Goal: Task Accomplishment & Management: Use online tool/utility

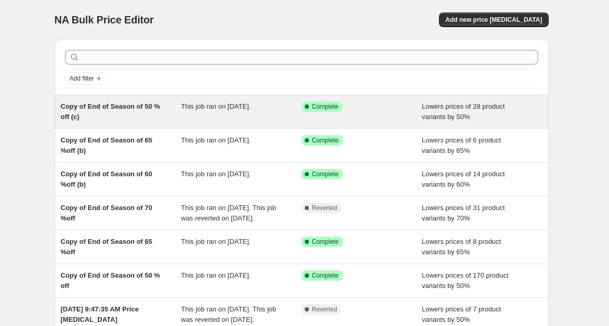
click at [128, 109] on span "Copy of End of Season of 50 % off (c)" at bounding box center [110, 111] width 99 height 18
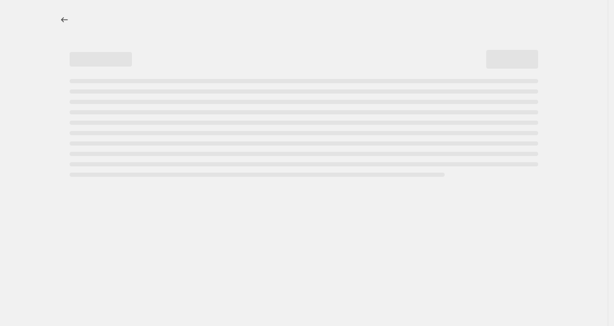
select select "percentage"
select select "tag"
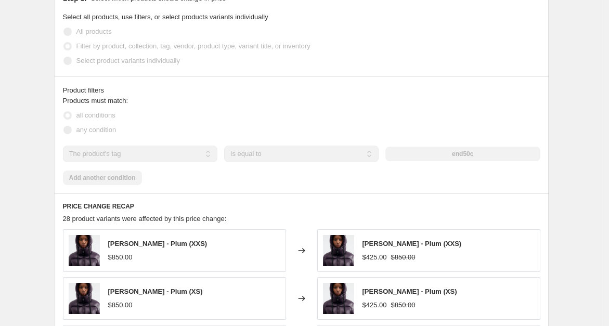
scroll to position [852, 0]
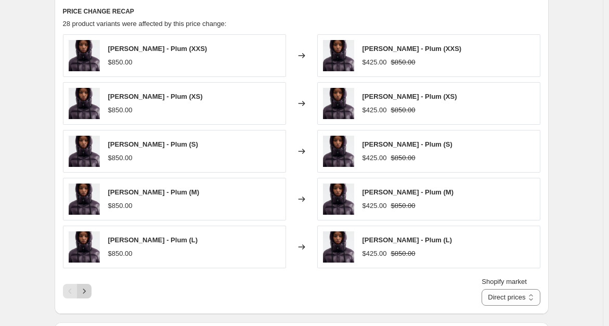
click at [88, 290] on icon "Next" at bounding box center [84, 291] width 10 height 10
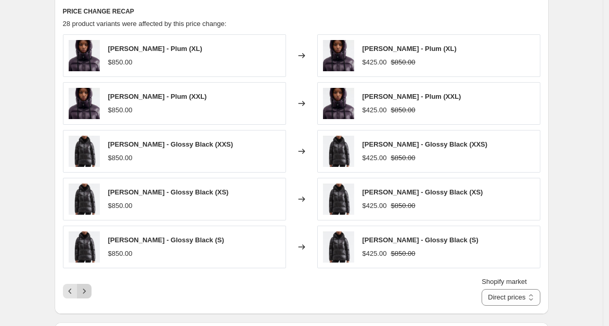
click at [88, 290] on icon "Next" at bounding box center [84, 291] width 10 height 10
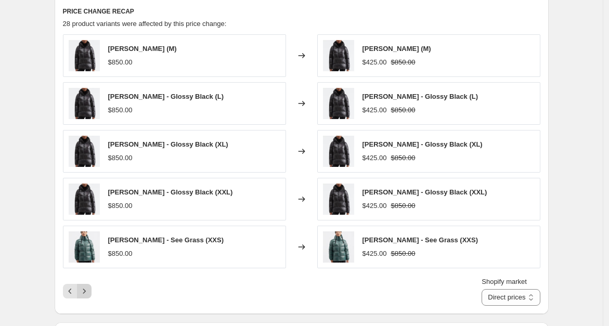
click at [88, 290] on icon "Next" at bounding box center [84, 291] width 10 height 10
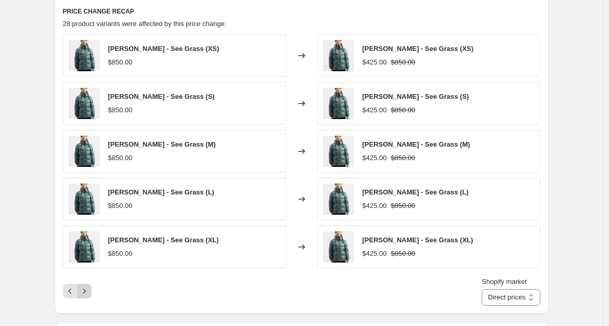
click at [88, 290] on icon "Next" at bounding box center [84, 291] width 10 height 10
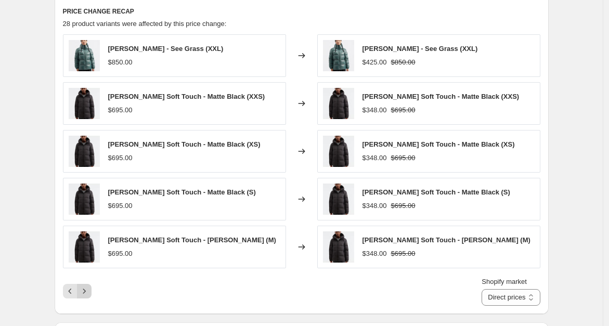
click at [88, 290] on icon "Next" at bounding box center [84, 291] width 10 height 10
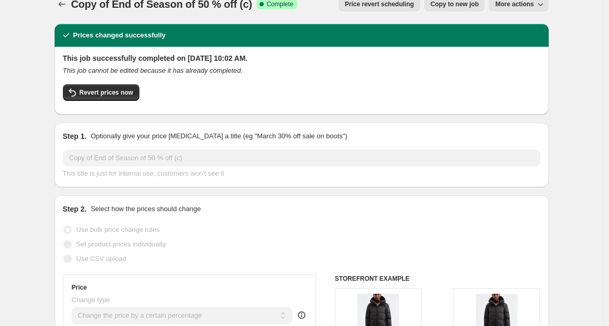
scroll to position [0, 0]
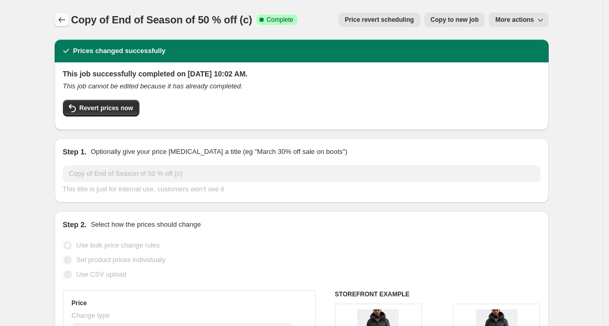
click at [63, 21] on icon "Price change jobs" at bounding box center [62, 20] width 10 height 10
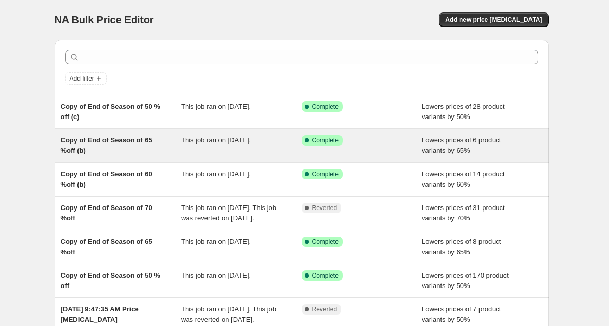
click at [127, 141] on span "Copy of End of Season of 65 %off (b)" at bounding box center [106, 145] width 91 height 18
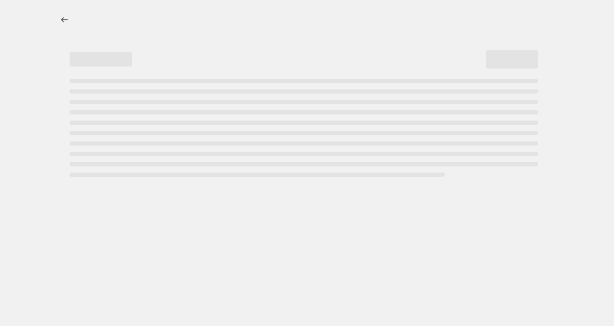
select select "percentage"
select select "tag"
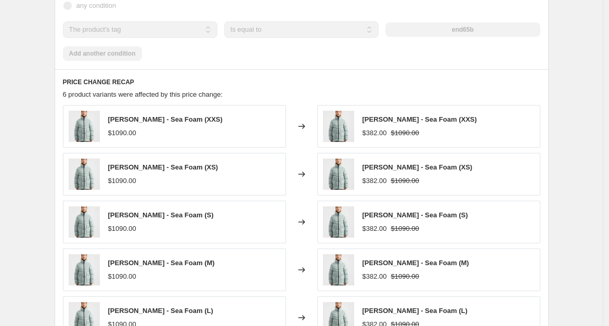
scroll to position [933, 0]
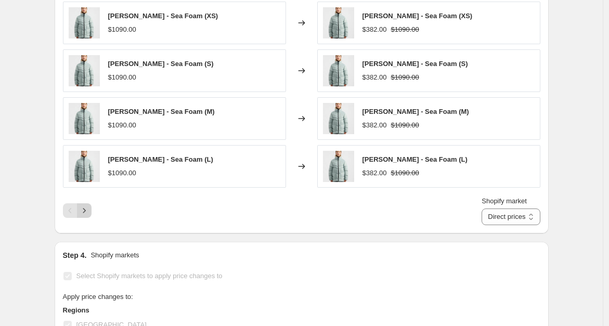
click at [89, 209] on icon "Next" at bounding box center [84, 210] width 10 height 10
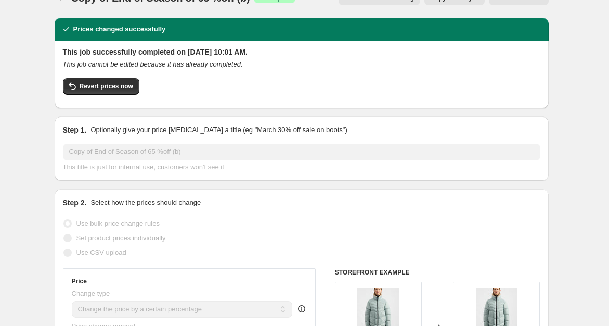
scroll to position [14, 0]
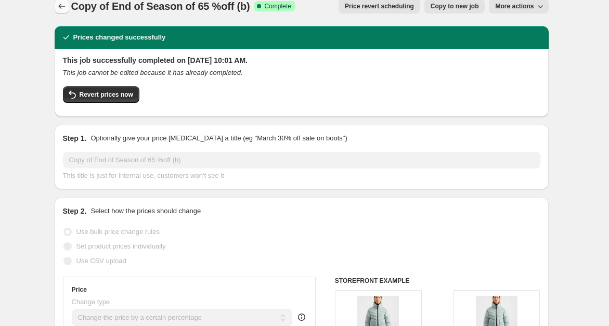
click at [65, 8] on icon "Price change jobs" at bounding box center [62, 6] width 10 height 10
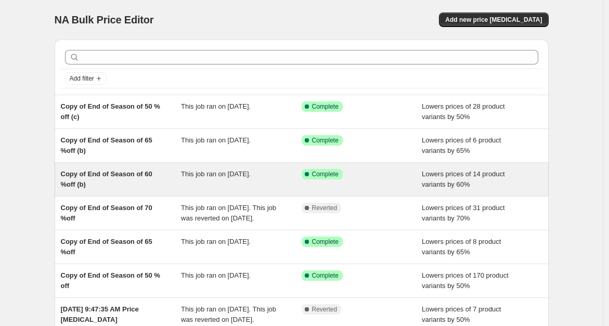
click at [125, 176] on span "Copy of End of Season of 60 %off (b)" at bounding box center [106, 179] width 91 height 18
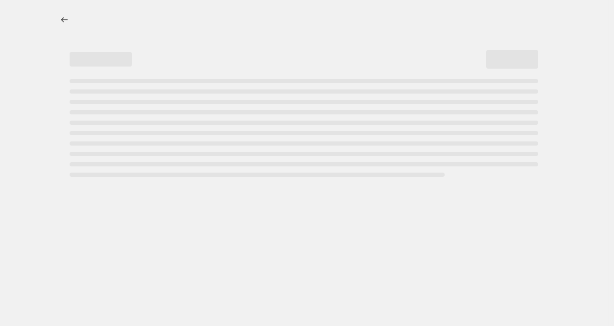
select select "percentage"
select select "tag"
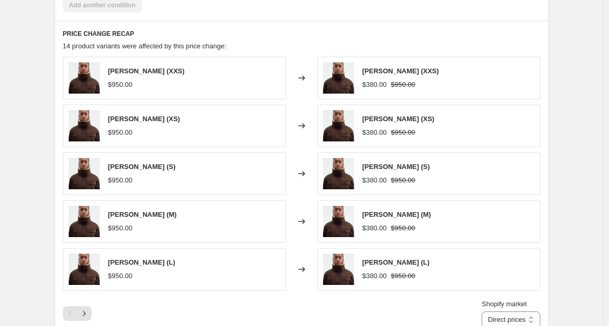
scroll to position [884, 0]
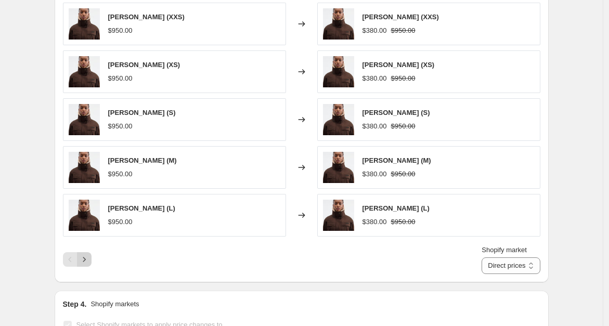
click at [89, 259] on icon "Next" at bounding box center [84, 259] width 10 height 10
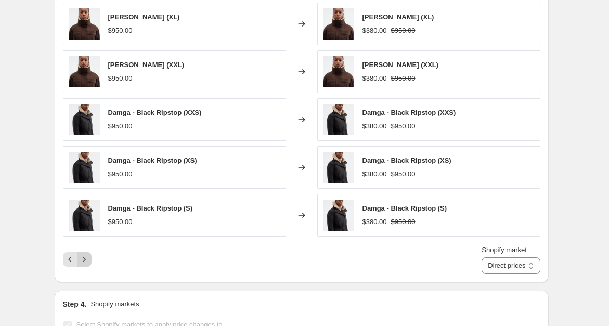
click at [89, 259] on icon "Next" at bounding box center [84, 259] width 10 height 10
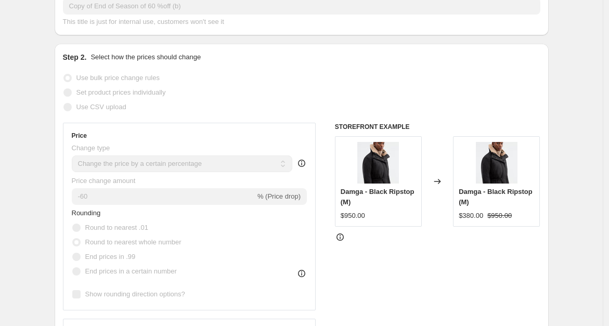
scroll to position [0, 0]
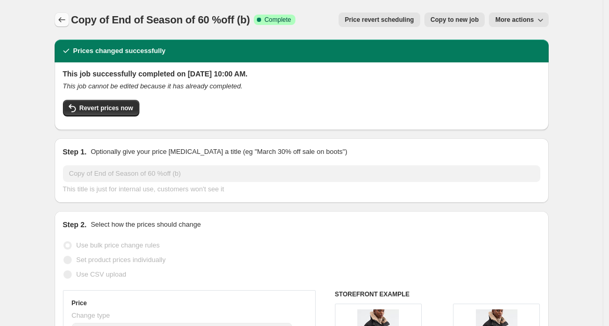
click at [62, 19] on icon "Price change jobs" at bounding box center [61, 19] width 7 height 5
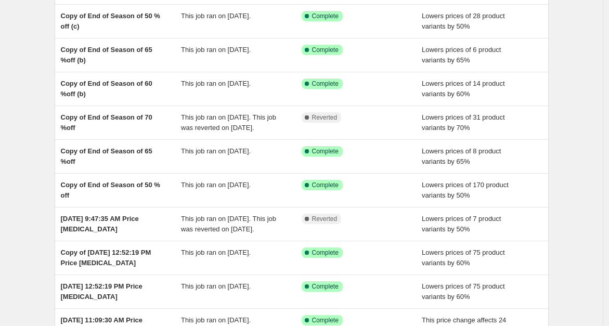
scroll to position [100, 0]
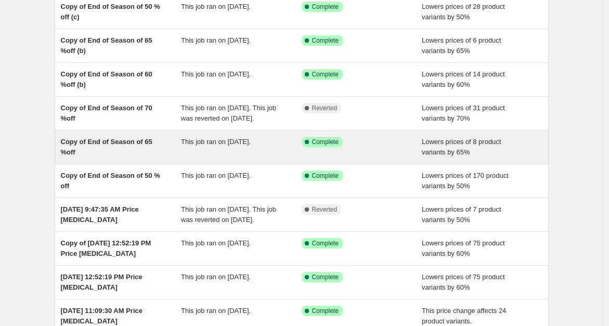
click at [96, 152] on span "Copy of End of Season of 65 %off" at bounding box center [106, 147] width 91 height 18
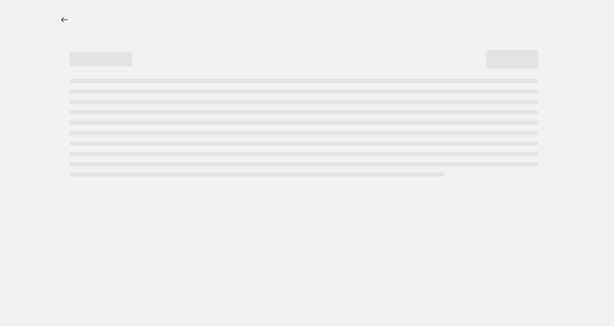
select select "percentage"
select select "tag"
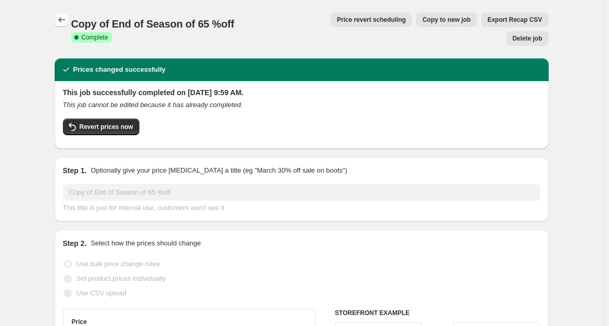
click at [62, 21] on icon "Price change jobs" at bounding box center [61, 19] width 7 height 5
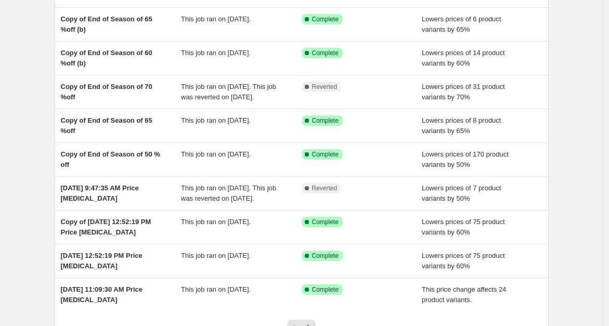
scroll to position [228, 0]
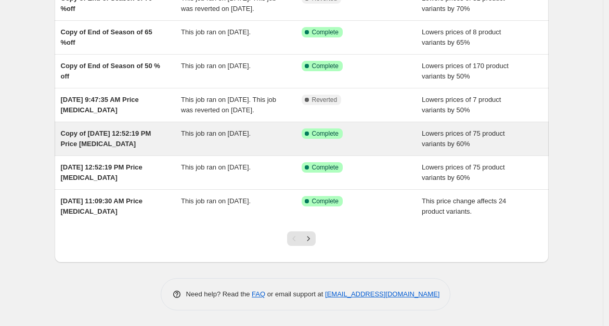
click at [102, 134] on span "Copy of [DATE] 12:52:19 PM Price [MEDICAL_DATA]" at bounding box center [106, 138] width 90 height 18
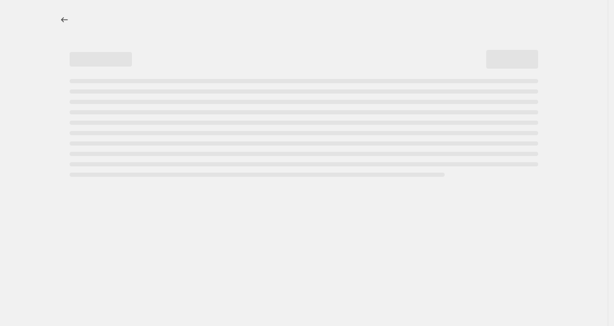
select select "percentage"
select select "tag"
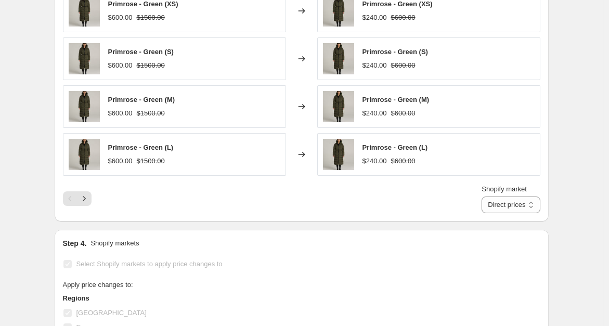
scroll to position [886, 0]
click at [94, 199] on div "Shopify market Direct prices Canada United States Direct prices" at bounding box center [301, 198] width 477 height 29
click at [91, 199] on button "Next" at bounding box center [84, 199] width 15 height 15
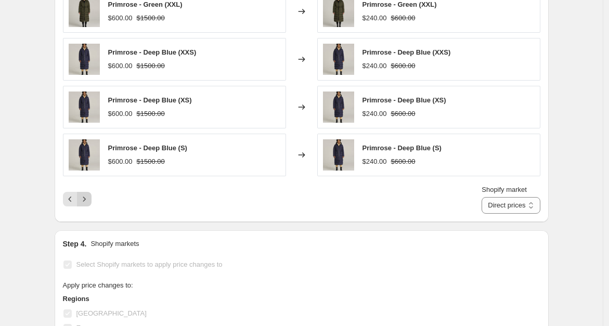
click at [91, 199] on button "Next" at bounding box center [84, 199] width 15 height 15
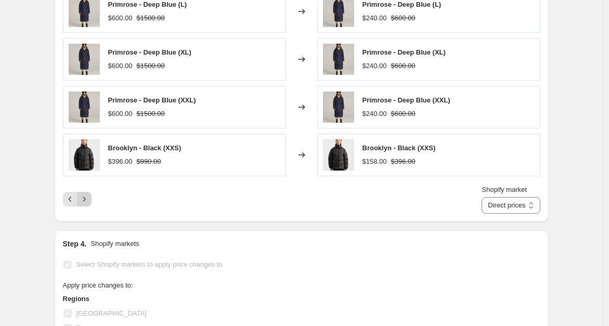
click at [91, 199] on button "Next" at bounding box center [84, 199] width 15 height 15
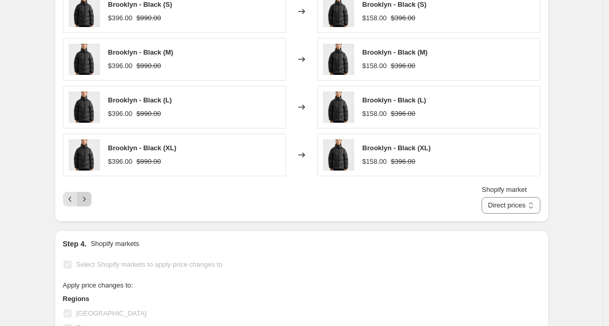
click at [91, 199] on button "Next" at bounding box center [84, 199] width 15 height 15
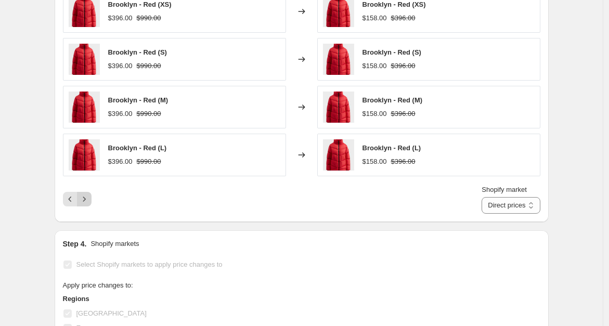
click at [91, 199] on button "Next" at bounding box center [84, 199] width 15 height 15
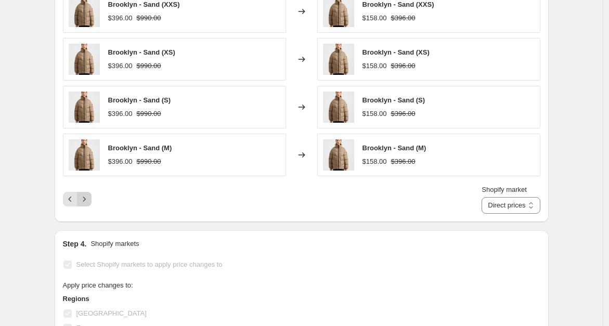
click at [91, 199] on button "Next" at bounding box center [84, 199] width 15 height 15
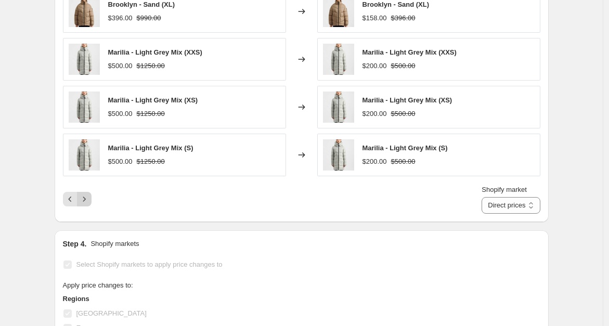
click at [91, 199] on button "Next" at bounding box center [84, 199] width 15 height 15
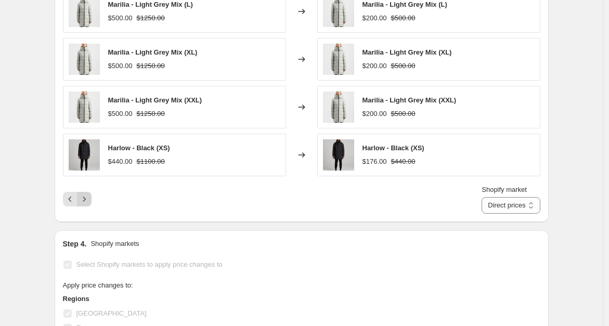
click at [91, 199] on button "Next" at bounding box center [84, 199] width 15 height 15
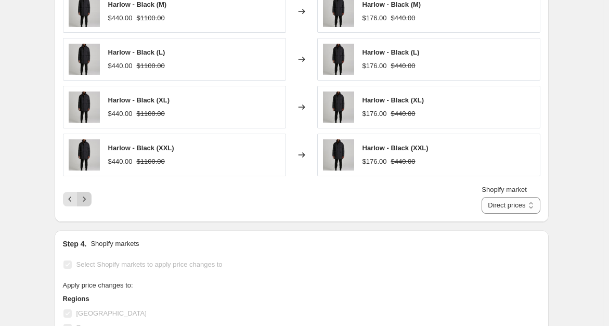
click at [91, 199] on button "Next" at bounding box center [84, 199] width 15 height 15
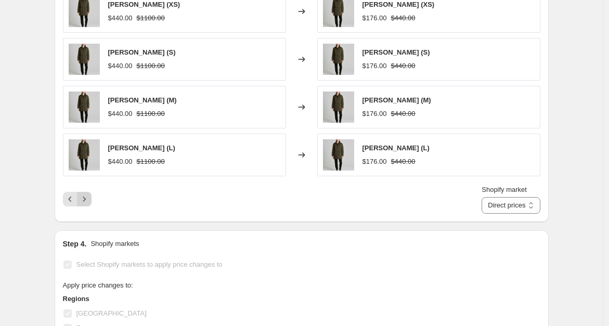
click at [91, 199] on button "Next" at bounding box center [84, 199] width 15 height 15
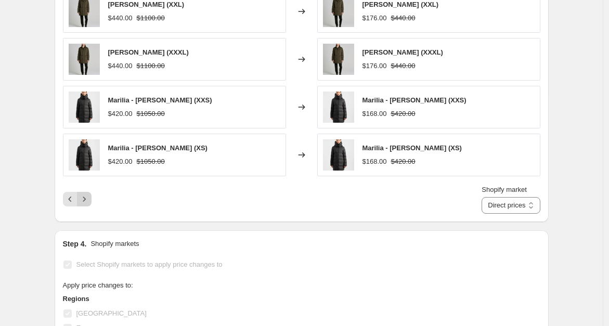
click at [91, 199] on button "Next" at bounding box center [84, 199] width 15 height 15
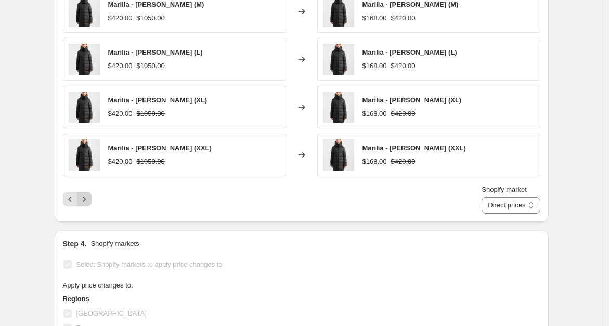
click at [91, 199] on button "Next" at bounding box center [84, 199] width 15 height 15
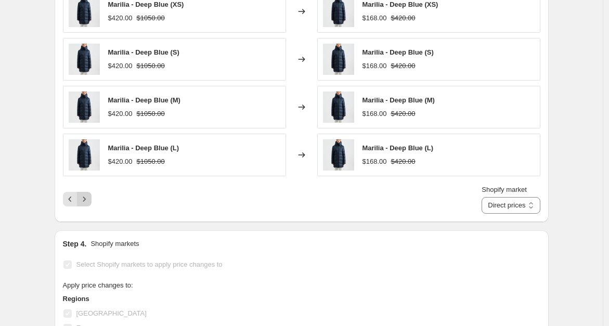
click at [91, 199] on button "Next" at bounding box center [84, 199] width 15 height 15
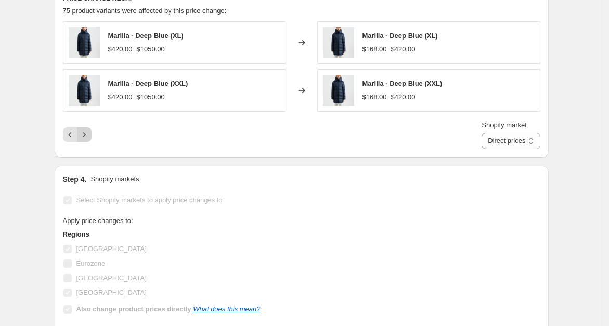
scroll to position [806, 0]
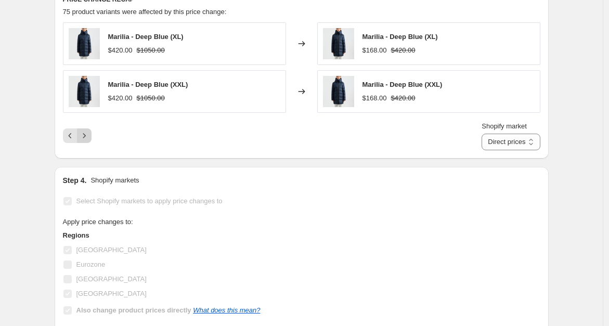
click at [86, 136] on icon "Next" at bounding box center [84, 135] width 10 height 10
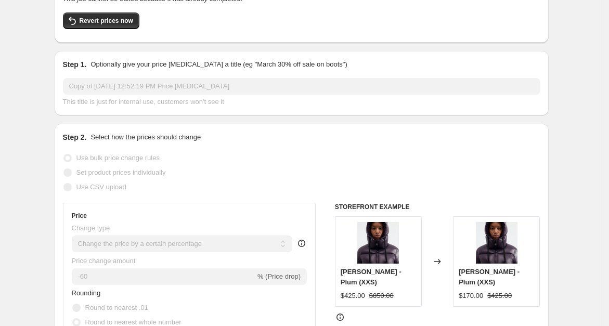
scroll to position [0, 0]
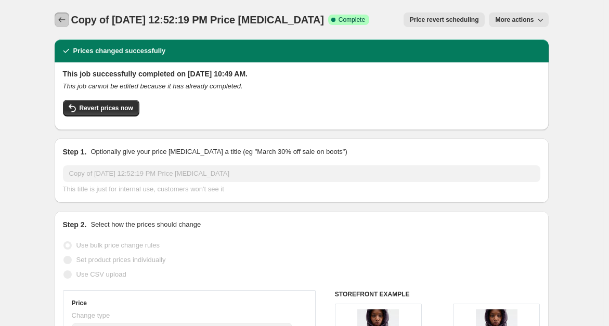
click at [67, 18] on icon "Price change jobs" at bounding box center [62, 20] width 10 height 10
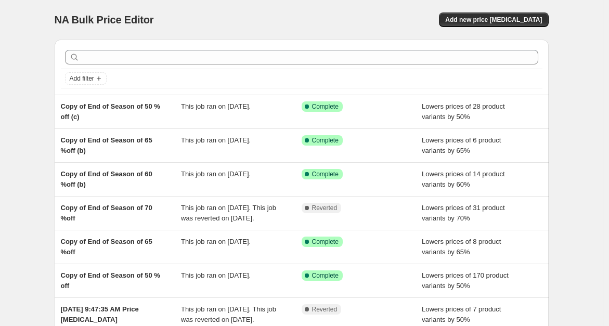
scroll to position [228, 0]
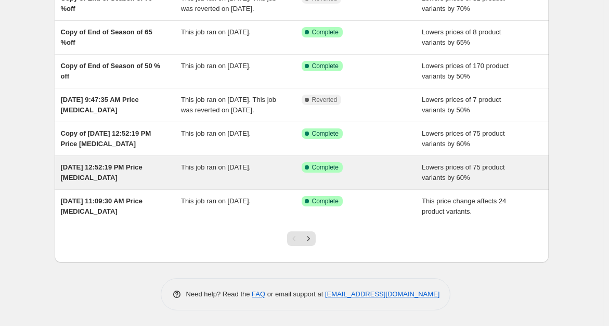
click at [99, 171] on span "[DATE] 12:52:19 PM Price [MEDICAL_DATA]" at bounding box center [102, 172] width 82 height 18
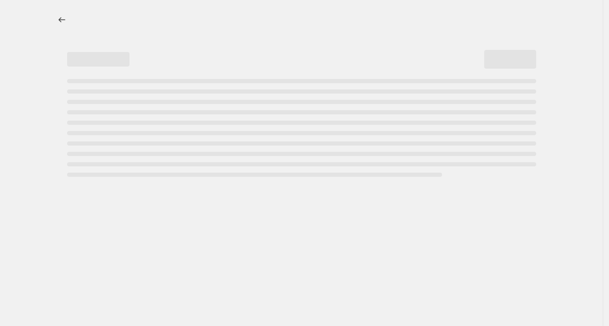
select select "percentage"
select select "tag"
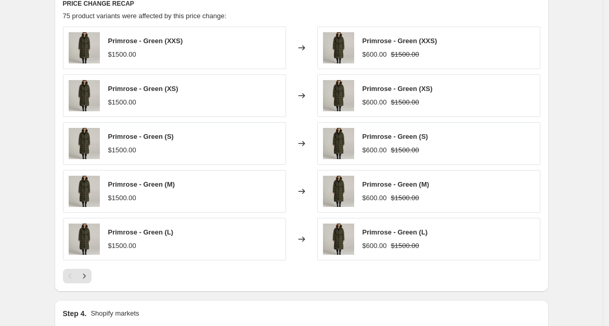
scroll to position [802, 0]
click at [86, 276] on icon "Next" at bounding box center [84, 275] width 10 height 10
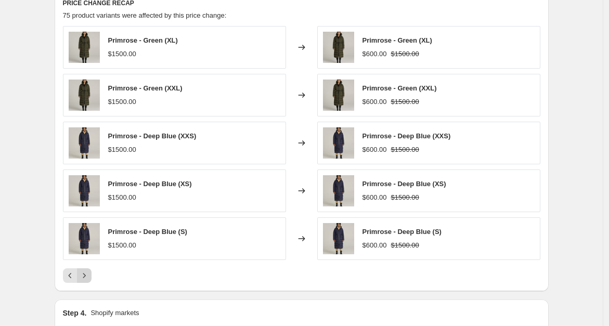
click at [86, 276] on icon "Next" at bounding box center [84, 275] width 10 height 10
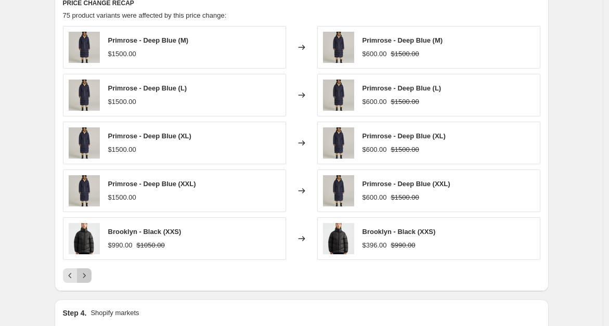
click at [86, 276] on icon "Next" at bounding box center [84, 275] width 10 height 10
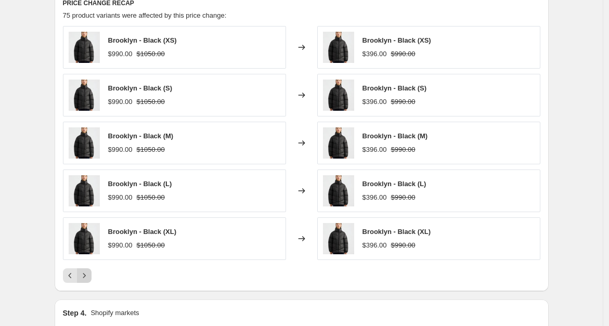
click at [86, 276] on icon "Next" at bounding box center [84, 275] width 10 height 10
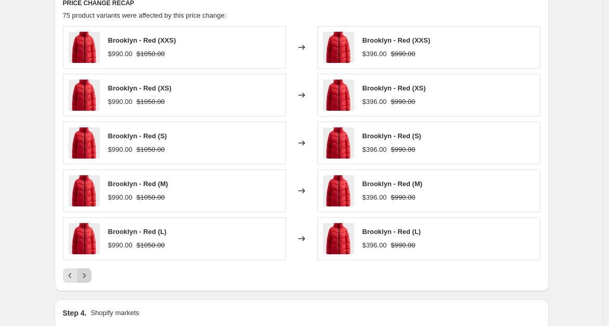
click at [86, 276] on icon "Next" at bounding box center [84, 275] width 10 height 10
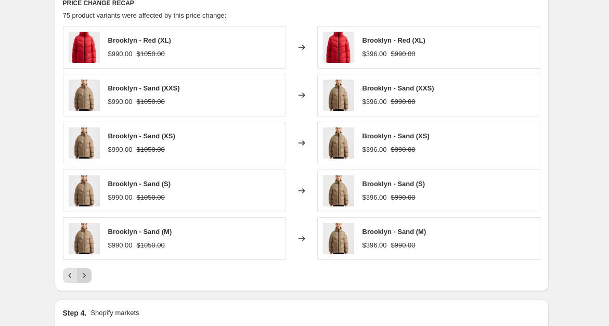
click at [86, 276] on icon "Next" at bounding box center [84, 275] width 10 height 10
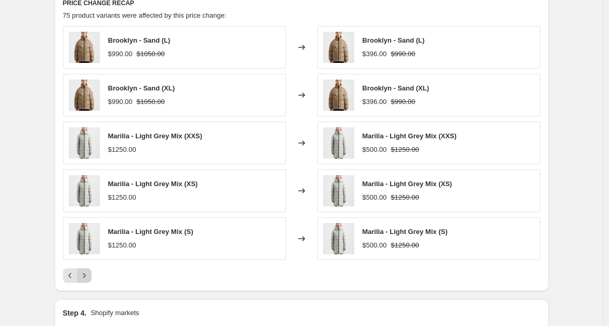
click at [86, 276] on icon "Next" at bounding box center [84, 275] width 10 height 10
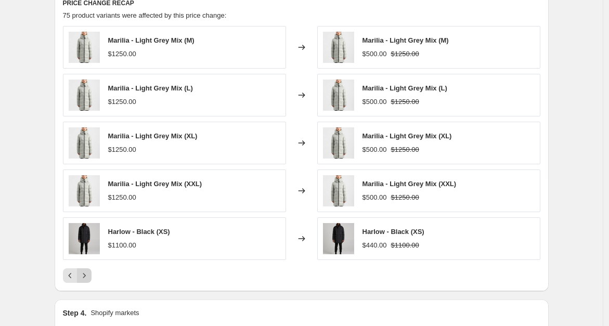
click at [86, 276] on icon "Next" at bounding box center [84, 275] width 10 height 10
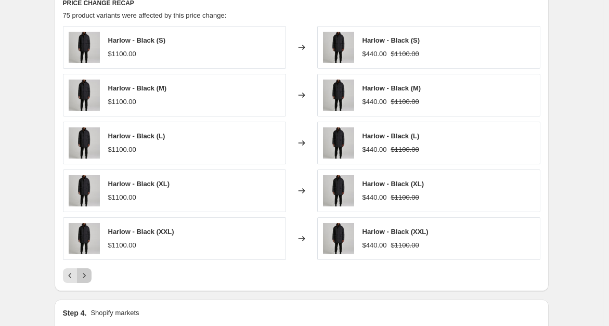
click at [86, 276] on icon "Next" at bounding box center [84, 275] width 10 height 10
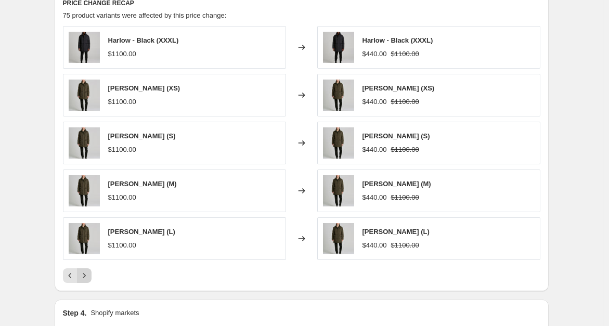
click at [86, 276] on icon "Next" at bounding box center [84, 275] width 10 height 10
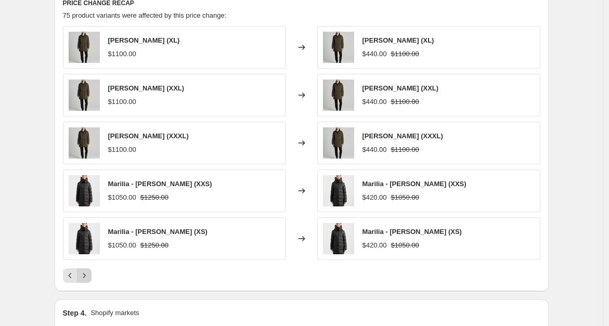
click at [86, 276] on icon "Next" at bounding box center [84, 275] width 10 height 10
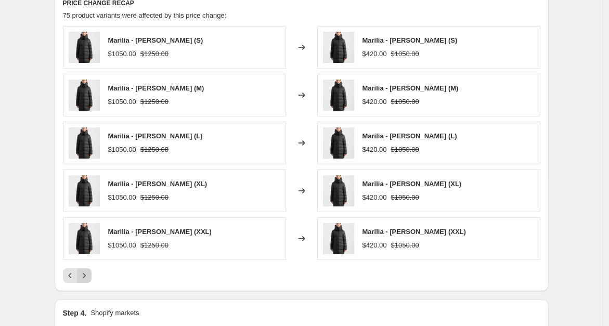
click at [86, 276] on icon "Next" at bounding box center [84, 275] width 10 height 10
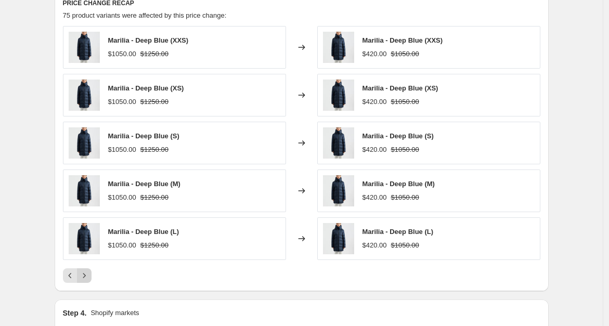
click at [86, 276] on icon "Next" at bounding box center [84, 275] width 10 height 10
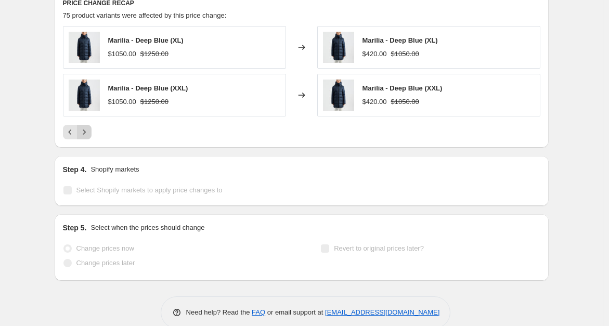
click at [86, 131] on icon "Next" at bounding box center [84, 132] width 10 height 10
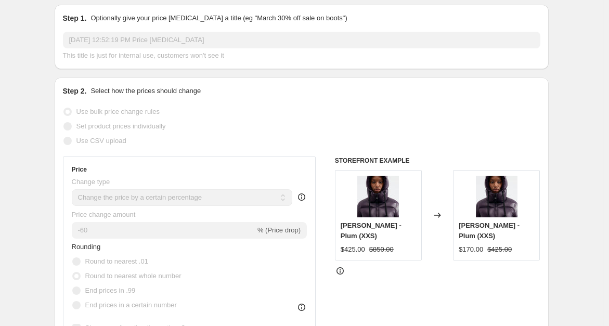
scroll to position [0, 0]
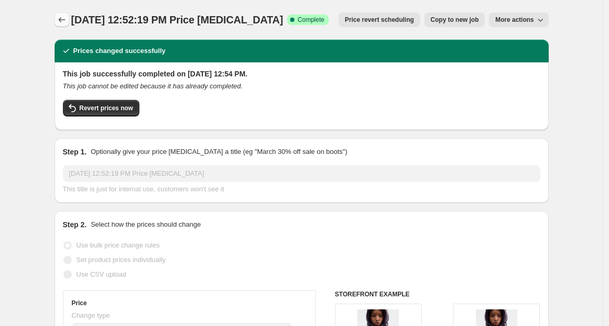
click at [63, 24] on icon "Price change jobs" at bounding box center [62, 20] width 10 height 10
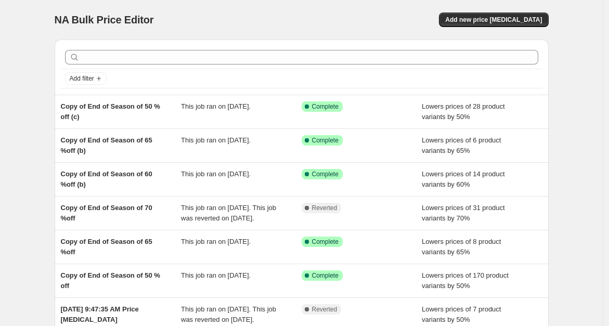
scroll to position [228, 0]
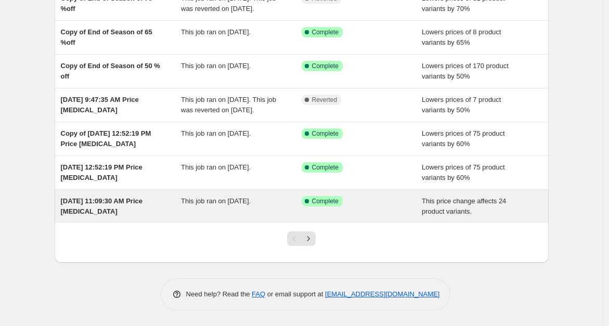
click at [80, 215] on span "[DATE] 11:09:30 AM Price [MEDICAL_DATA]" at bounding box center [102, 206] width 82 height 18
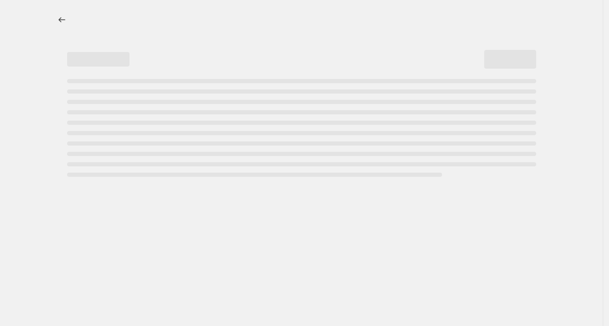
select select "ecap"
select select "no_change"
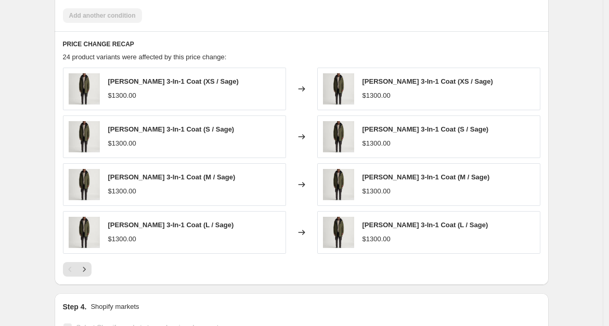
scroll to position [692, 0]
click at [86, 267] on icon "Next" at bounding box center [84, 268] width 10 height 10
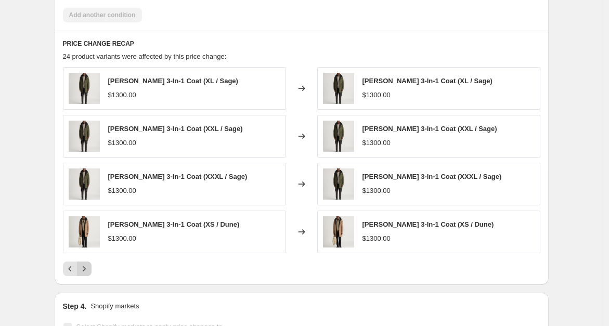
click at [86, 267] on icon "Next" at bounding box center [84, 268] width 10 height 10
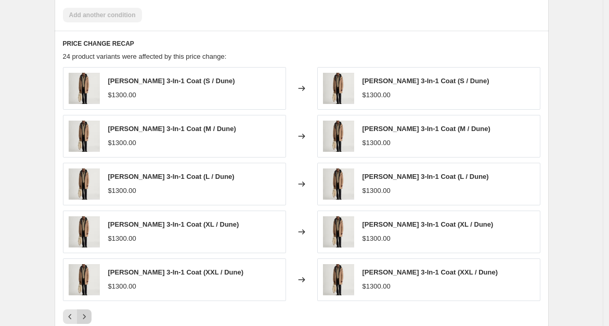
click at [87, 316] on icon "Next" at bounding box center [84, 316] width 10 height 10
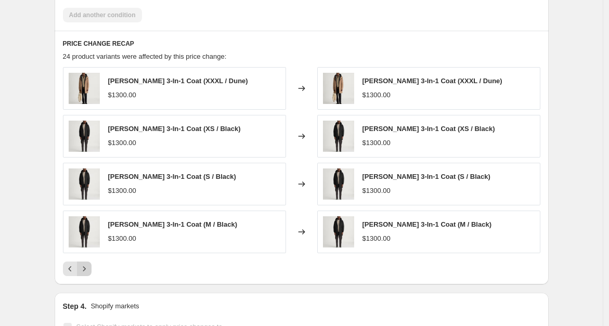
click at [87, 264] on icon "Next" at bounding box center [84, 268] width 10 height 10
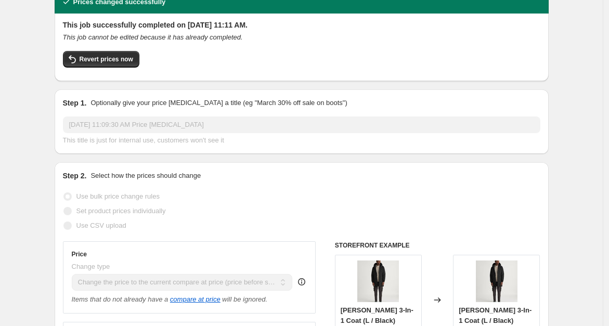
scroll to position [0, 0]
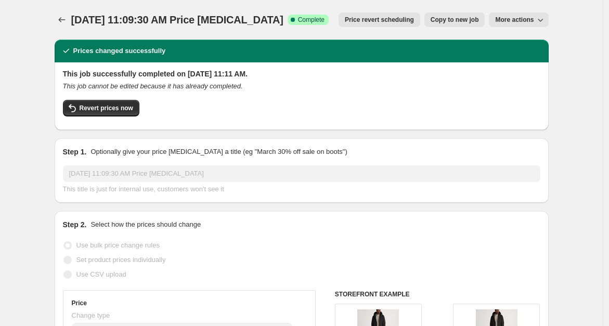
click at [527, 17] on span "More actions" at bounding box center [514, 20] width 38 height 8
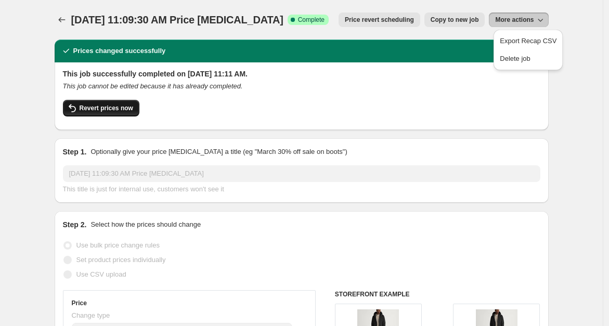
click at [113, 112] on span "Revert prices now" at bounding box center [107, 108] width 54 height 8
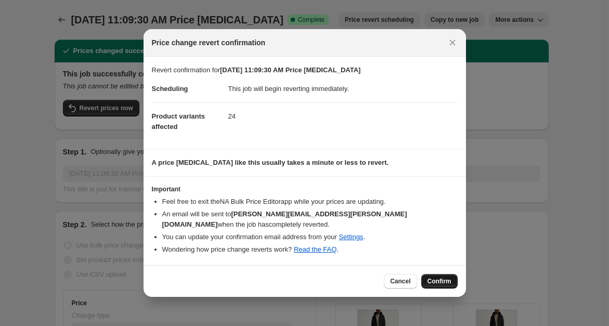
click at [442, 278] on span "Confirm" at bounding box center [439, 281] width 24 height 8
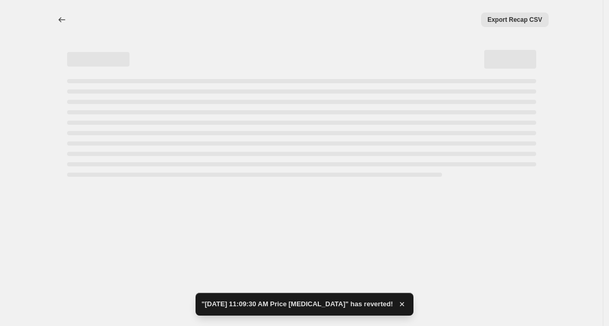
select select "ecap"
select select "no_change"
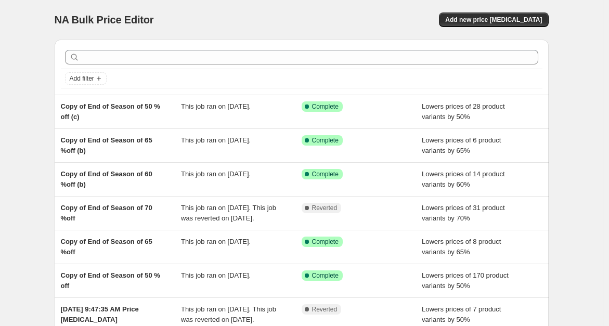
scroll to position [239, 0]
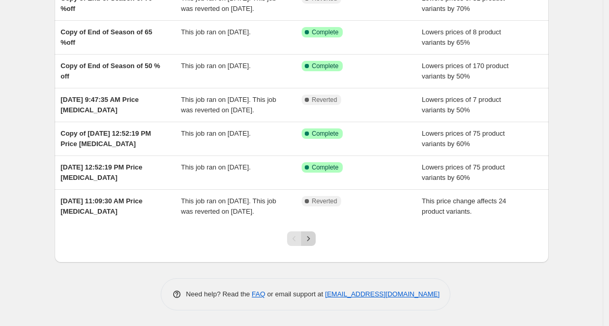
click at [315, 238] on button "Next" at bounding box center [308, 238] width 15 height 15
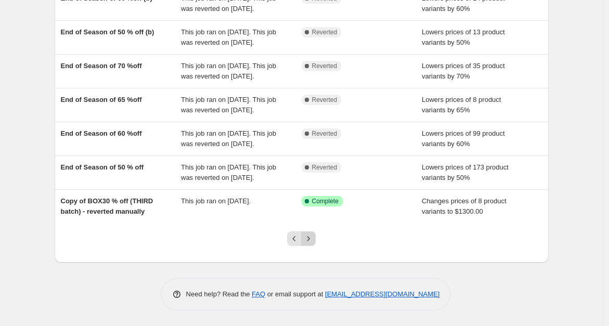
scroll to position [301, 0]
click at [312, 241] on icon "Next" at bounding box center [308, 238] width 10 height 10
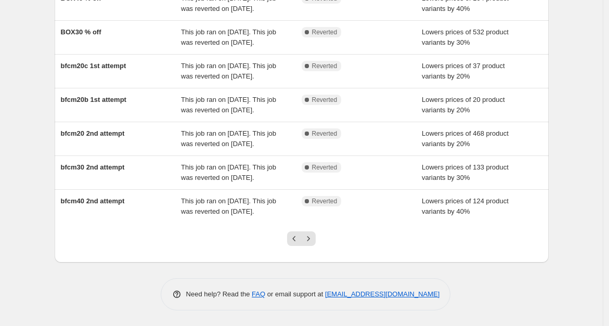
scroll to position [311, 0]
click at [312, 240] on icon "Next" at bounding box center [308, 238] width 10 height 10
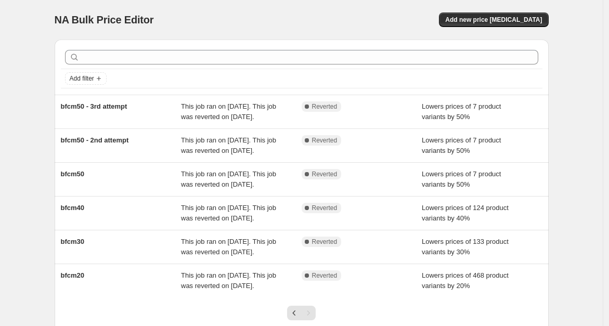
scroll to position [135, 0]
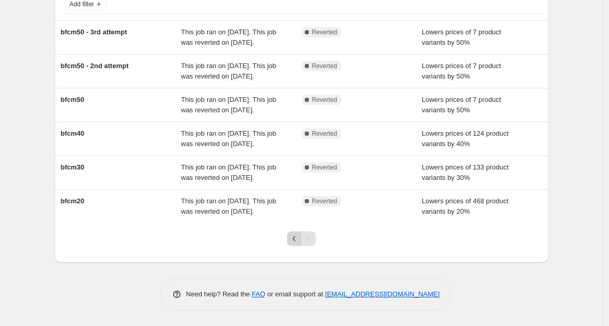
click at [294, 242] on icon "Previous" at bounding box center [294, 238] width 10 height 10
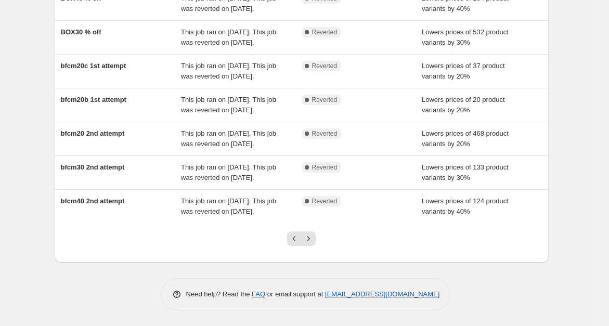
scroll to position [311, 0]
click at [294, 242] on icon "Previous" at bounding box center [294, 238] width 10 height 10
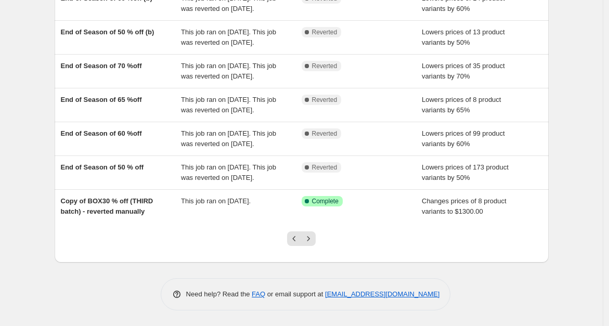
scroll to position [301, 0]
click at [296, 241] on icon "Previous" at bounding box center [294, 238] width 3 height 5
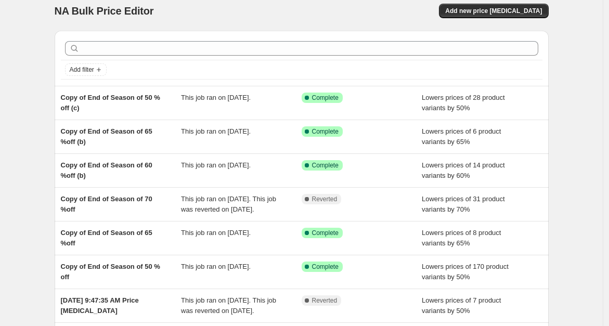
scroll to position [6, 0]
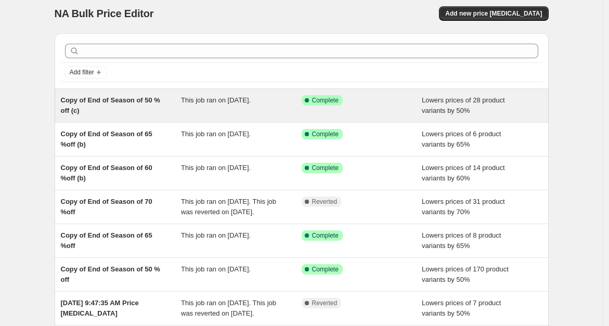
click at [136, 100] on span "Copy of End of Season of 50 % off (c)" at bounding box center [110, 105] width 99 height 18
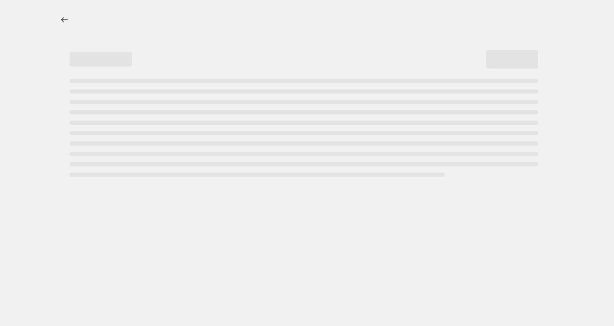
select select "percentage"
select select "tag"
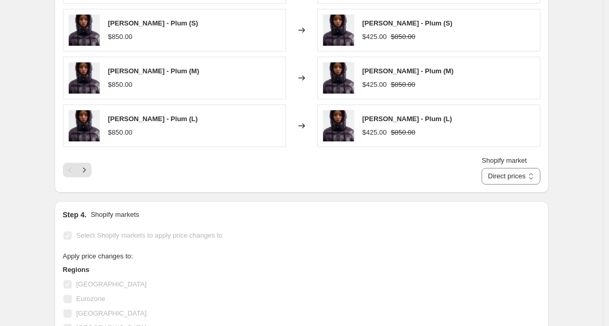
scroll to position [973, 0]
click at [89, 167] on icon "Next" at bounding box center [84, 170] width 10 height 10
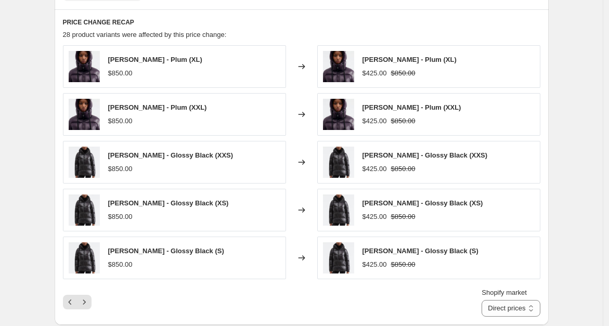
scroll to position [877, 0]
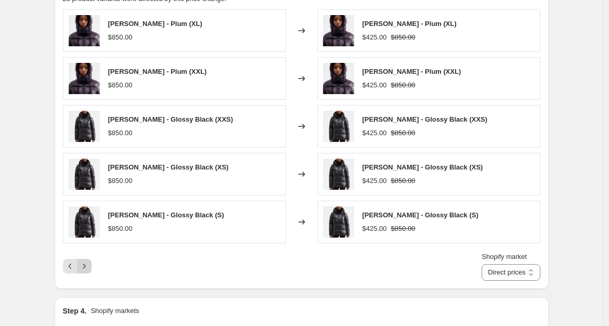
click at [85, 263] on icon "Next" at bounding box center [84, 266] width 10 height 10
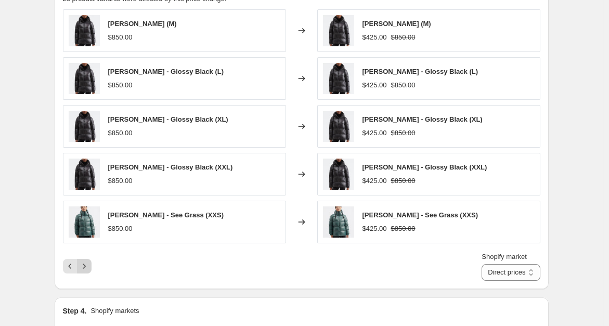
click at [85, 263] on icon "Next" at bounding box center [84, 266] width 10 height 10
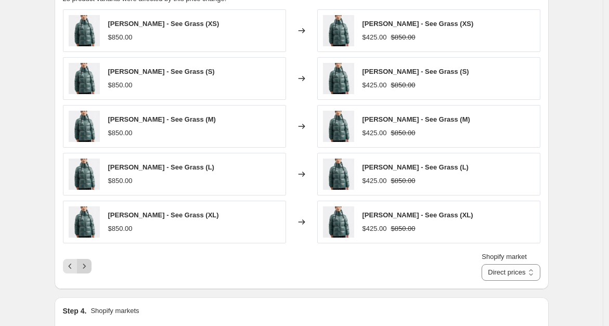
click at [85, 263] on icon "Next" at bounding box center [84, 266] width 10 height 10
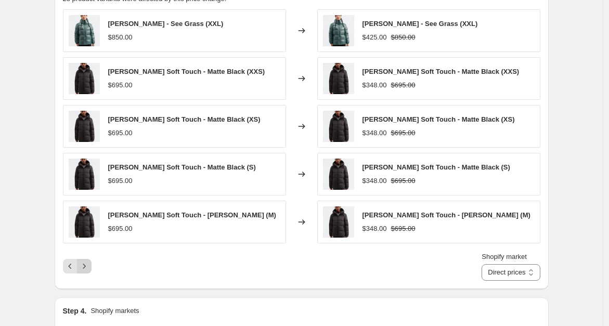
click at [85, 263] on icon "Next" at bounding box center [84, 266] width 10 height 10
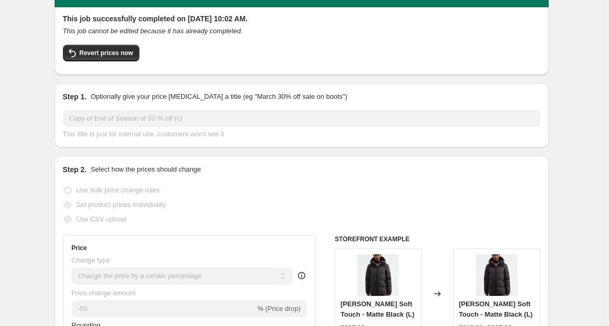
scroll to position [0, 0]
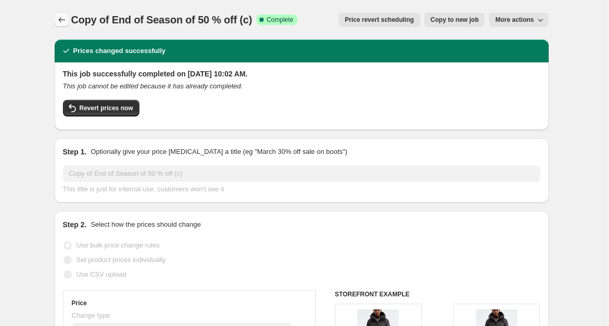
click at [63, 20] on icon "Price change jobs" at bounding box center [62, 20] width 10 height 10
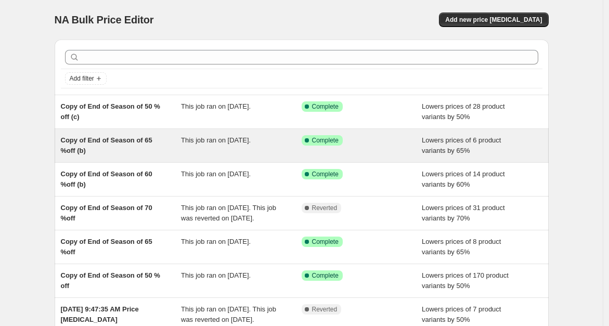
click at [102, 140] on span "Copy of End of Season of 65 %off (b)" at bounding box center [106, 145] width 91 height 18
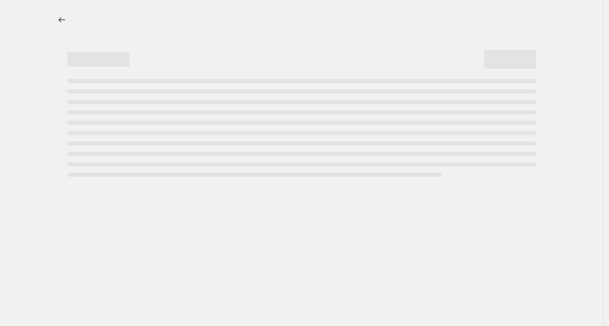
select select "percentage"
select select "tag"
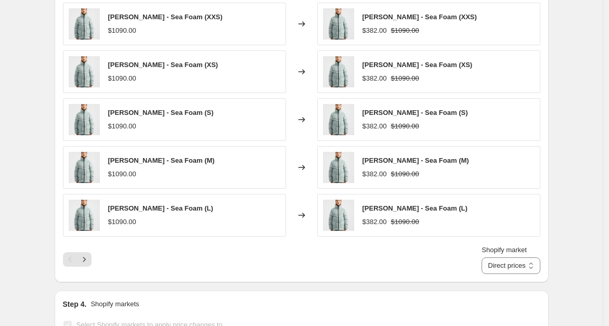
scroll to position [885, 0]
click at [88, 254] on icon "Next" at bounding box center [84, 259] width 10 height 10
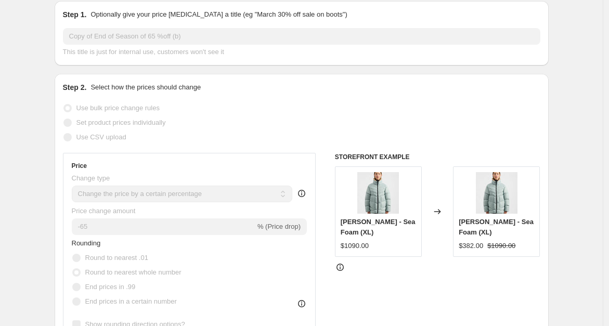
scroll to position [0, 0]
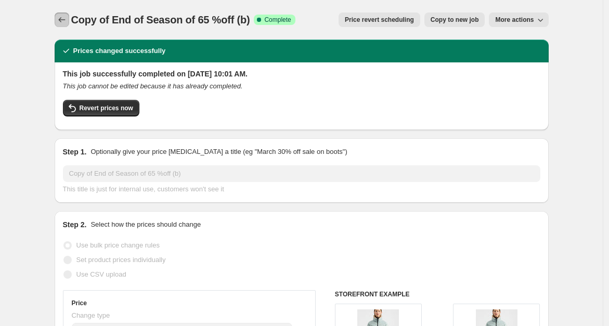
click at [66, 22] on icon "Price change jobs" at bounding box center [62, 20] width 10 height 10
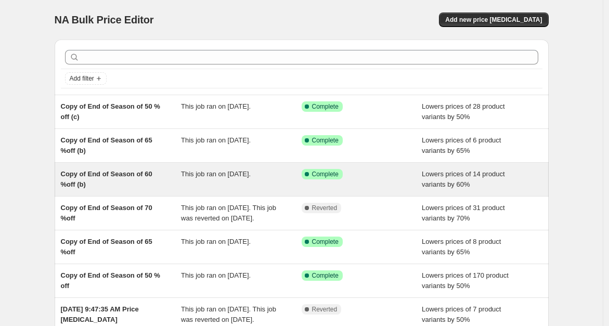
click at [101, 176] on span "Copy of End of Season of 60 %off (b)" at bounding box center [106, 179] width 91 height 18
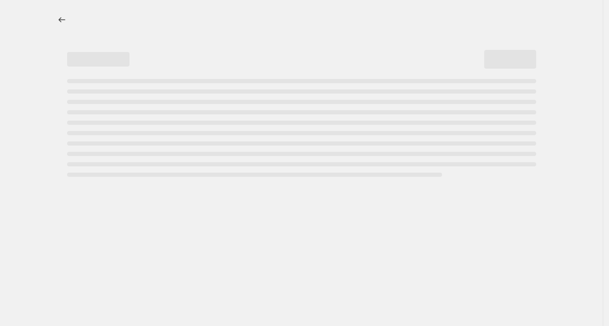
select select "percentage"
select select "tag"
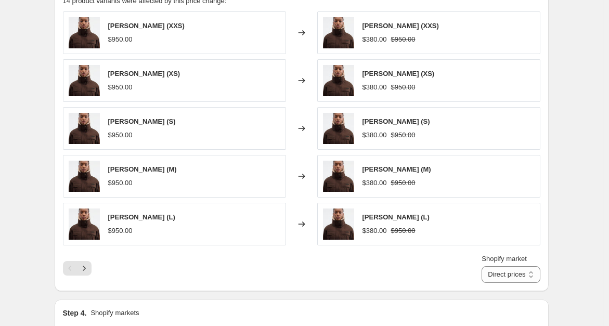
scroll to position [875, 0]
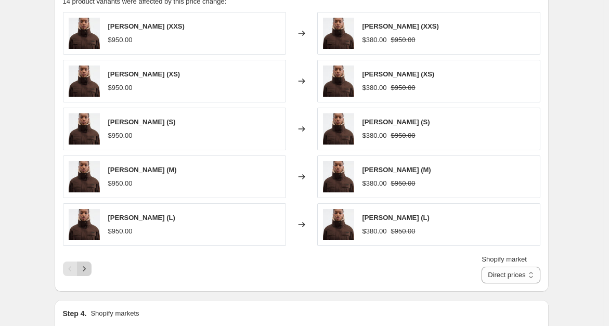
click at [86, 266] on icon "Next" at bounding box center [84, 268] width 10 height 10
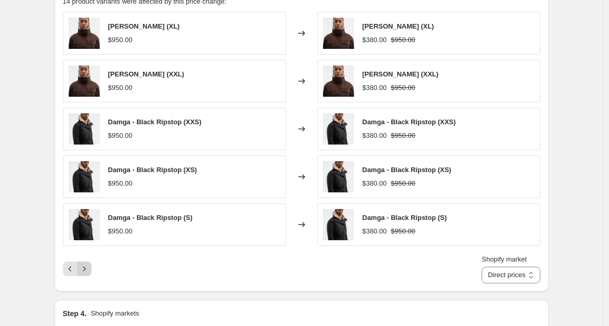
click at [86, 266] on icon "Next" at bounding box center [84, 268] width 10 height 10
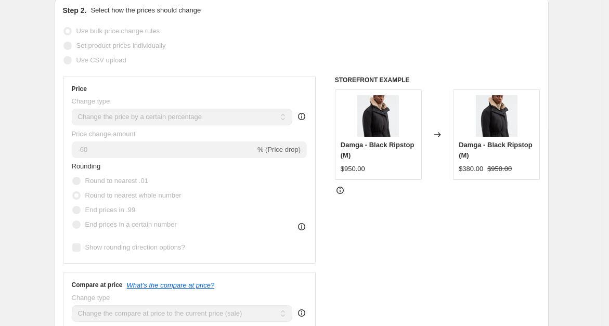
scroll to position [0, 0]
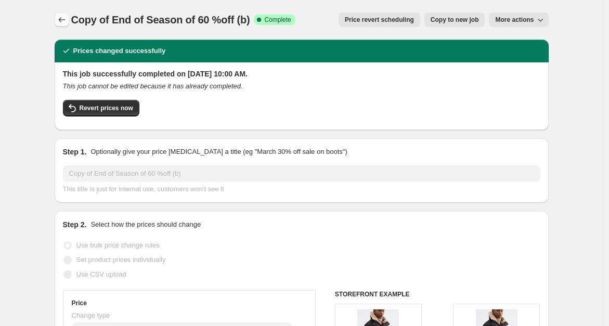
click at [65, 20] on icon "Price change jobs" at bounding box center [62, 20] width 10 height 10
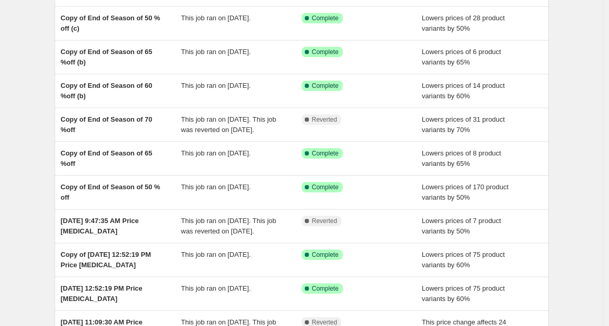
scroll to position [94, 0]
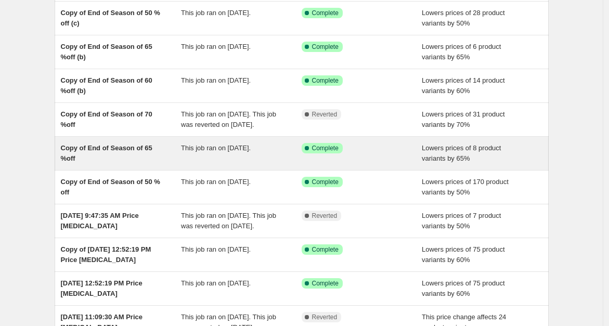
click at [89, 157] on span "Copy of End of Season of 65 %off" at bounding box center [106, 153] width 91 height 18
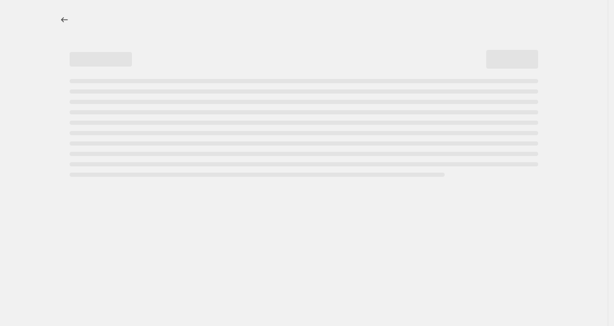
select select "percentage"
select select "tag"
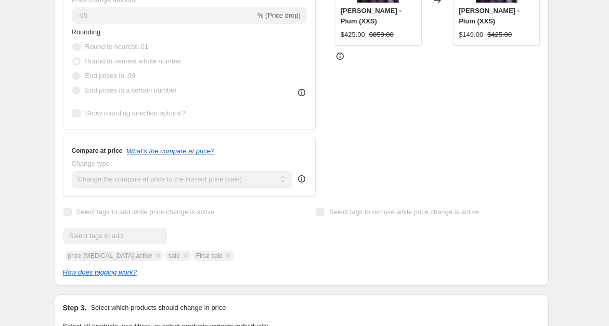
scroll to position [554, 0]
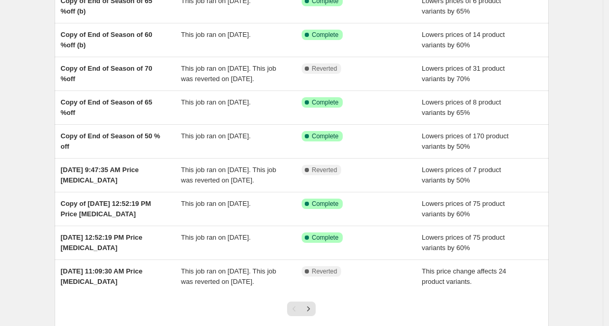
scroll to position [138, 0]
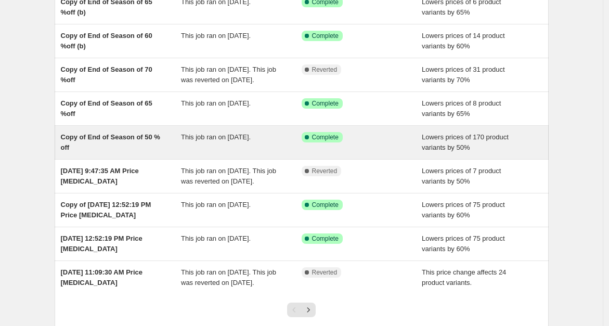
click at [107, 149] on span "Copy of End of Season of 50 % off" at bounding box center [110, 142] width 99 height 18
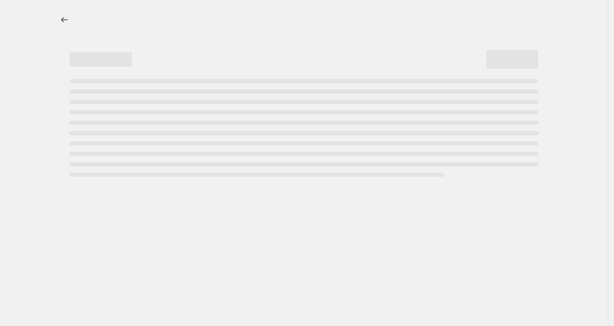
select select "percentage"
select select "tag"
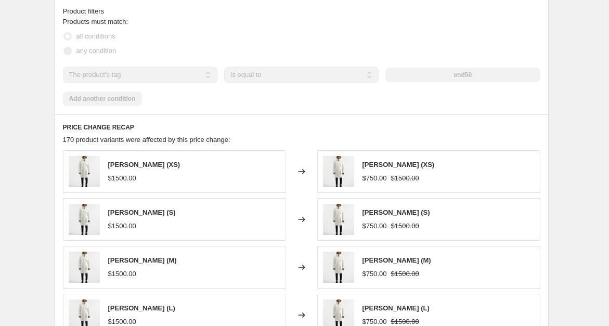
scroll to position [873, 0]
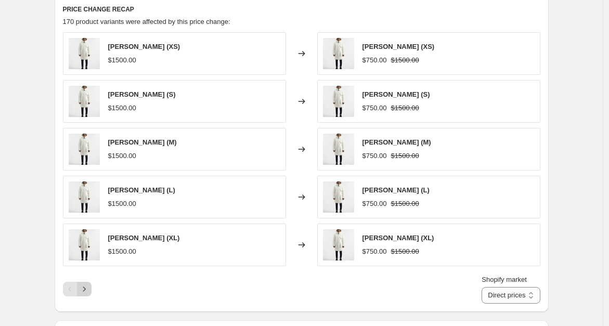
click at [89, 284] on icon "Next" at bounding box center [84, 289] width 10 height 10
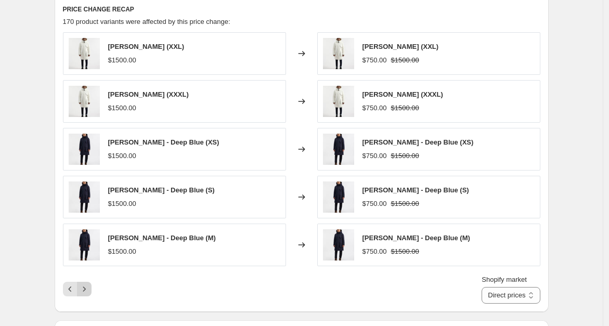
click at [89, 284] on icon "Next" at bounding box center [84, 289] width 10 height 10
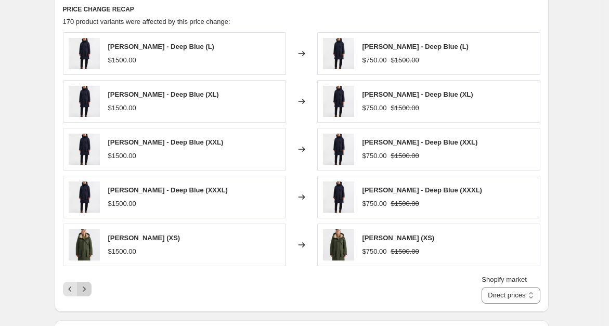
click at [89, 284] on icon "Next" at bounding box center [84, 289] width 10 height 10
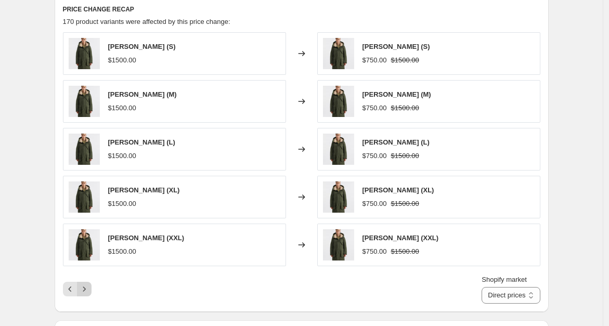
click at [89, 284] on icon "Next" at bounding box center [84, 289] width 10 height 10
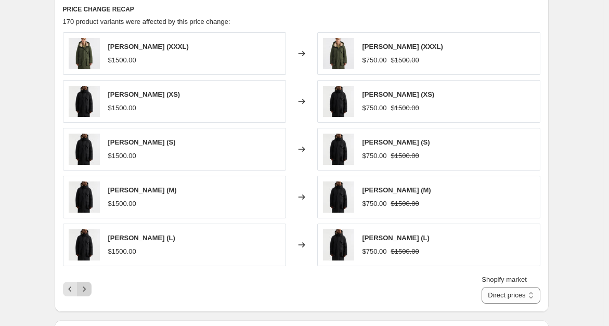
click at [89, 284] on icon "Next" at bounding box center [84, 289] width 10 height 10
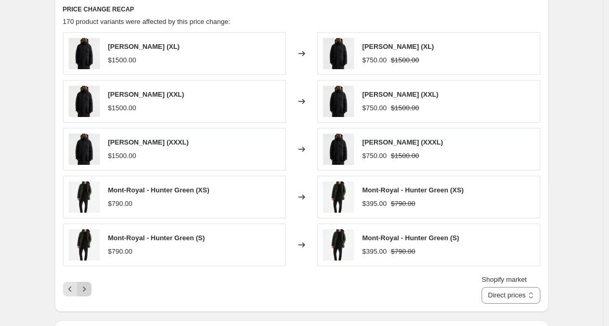
click at [89, 284] on icon "Next" at bounding box center [84, 289] width 10 height 10
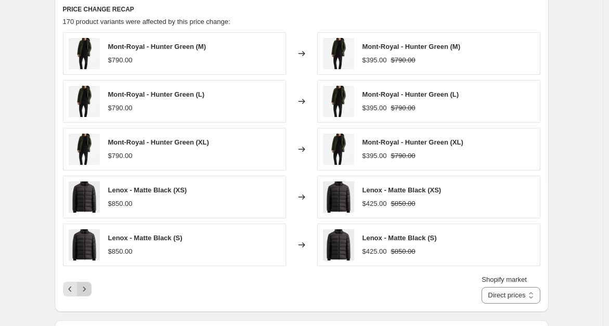
click at [89, 284] on icon "Next" at bounding box center [84, 289] width 10 height 10
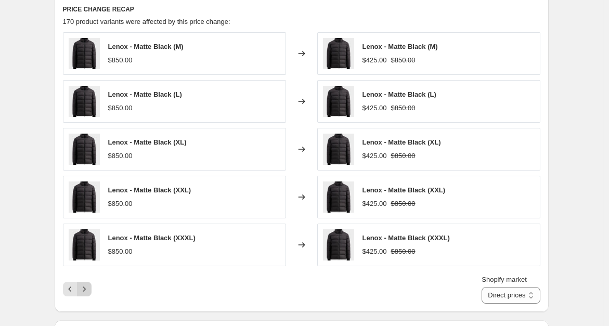
click at [89, 284] on icon "Next" at bounding box center [84, 289] width 10 height 10
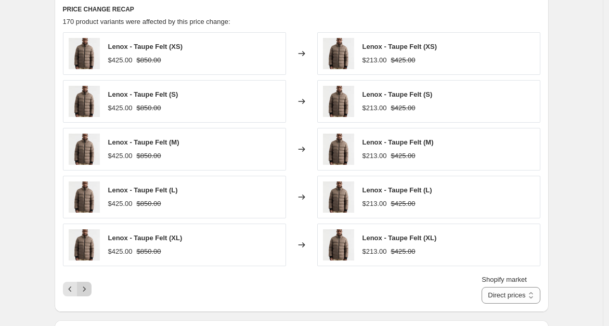
click at [89, 284] on icon "Next" at bounding box center [84, 289] width 10 height 10
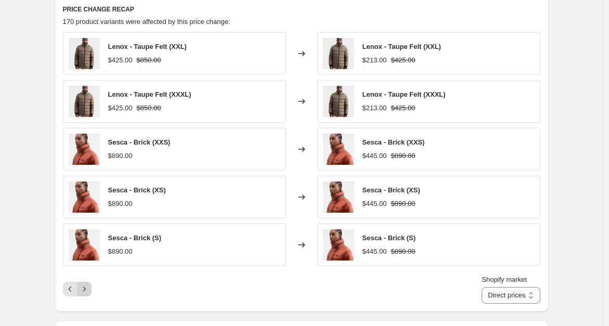
click at [89, 284] on icon "Next" at bounding box center [84, 289] width 10 height 10
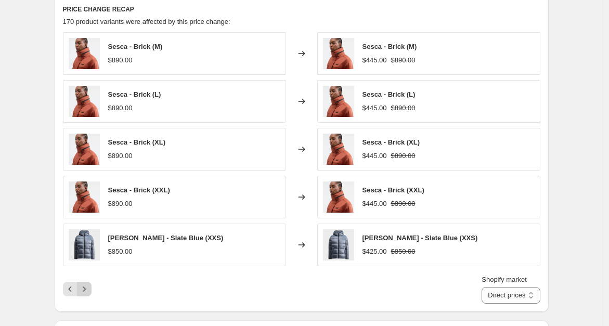
click at [89, 284] on icon "Next" at bounding box center [84, 289] width 10 height 10
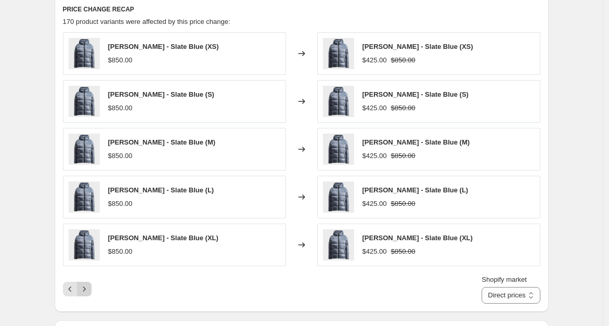
click at [89, 284] on icon "Next" at bounding box center [84, 289] width 10 height 10
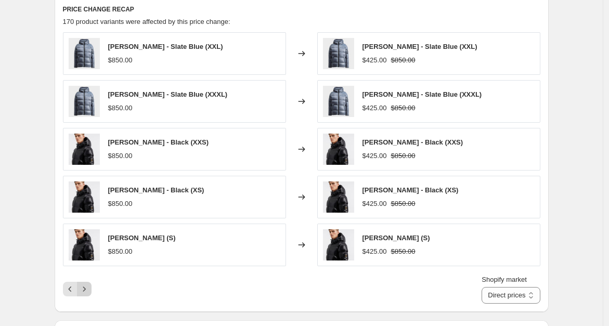
click at [89, 284] on icon "Next" at bounding box center [84, 289] width 10 height 10
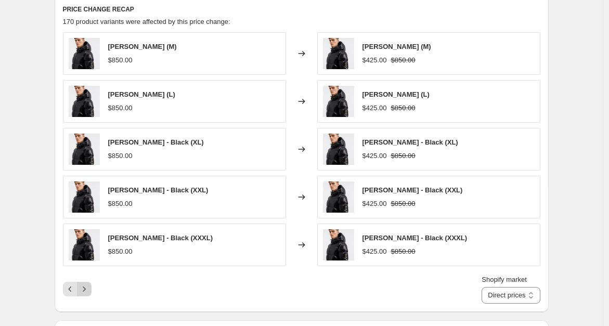
click at [89, 284] on icon "Next" at bounding box center [84, 289] width 10 height 10
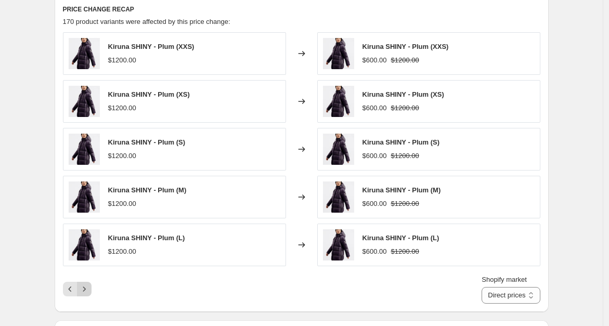
click at [89, 284] on icon "Next" at bounding box center [84, 289] width 10 height 10
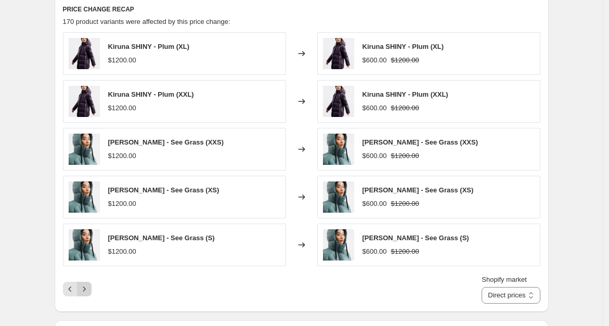
click at [89, 284] on icon "Next" at bounding box center [84, 289] width 10 height 10
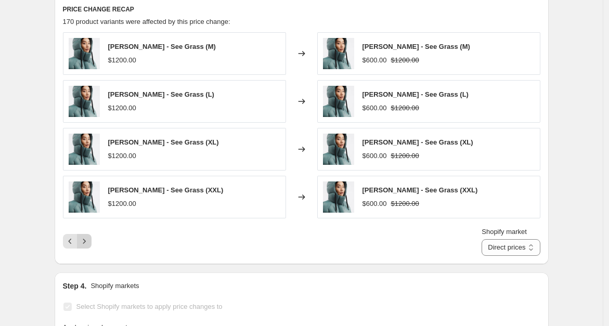
click at [87, 236] on icon "Next" at bounding box center [84, 241] width 10 height 10
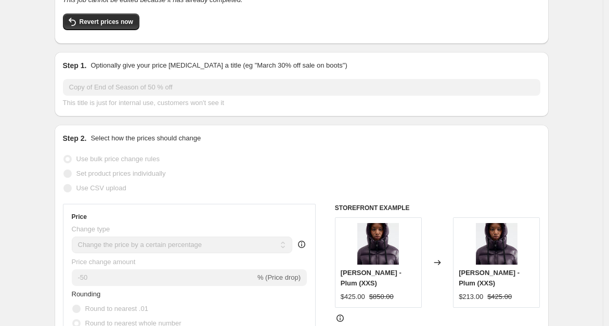
scroll to position [0, 0]
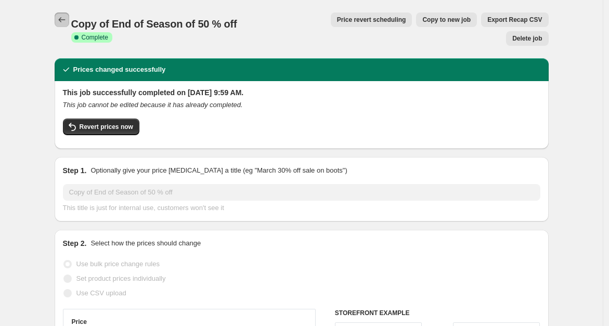
click at [63, 20] on icon "Price change jobs" at bounding box center [62, 20] width 10 height 10
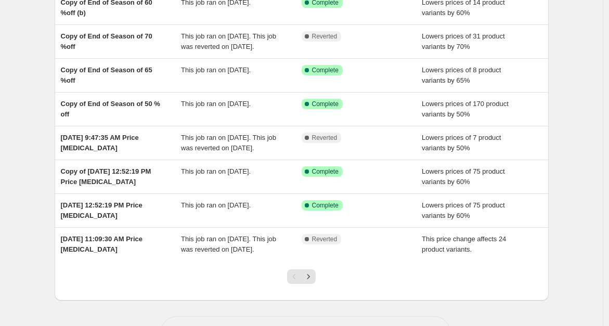
scroll to position [172, 0]
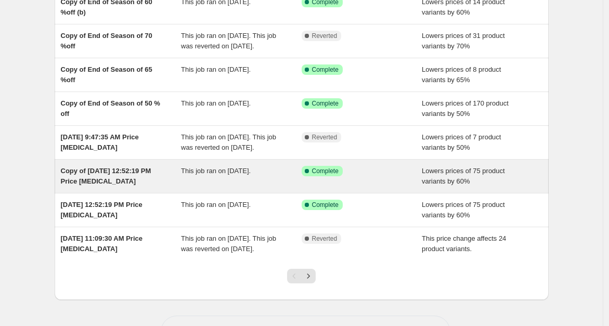
click at [105, 187] on div "Copy of [DATE] 12:52:19 PM Price [MEDICAL_DATA]" at bounding box center [121, 176] width 121 height 21
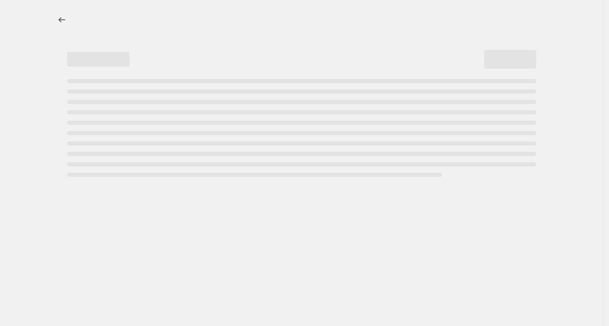
select select "percentage"
select select "tag"
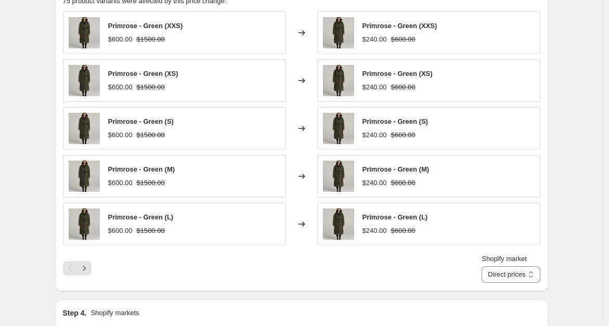
scroll to position [816, 0]
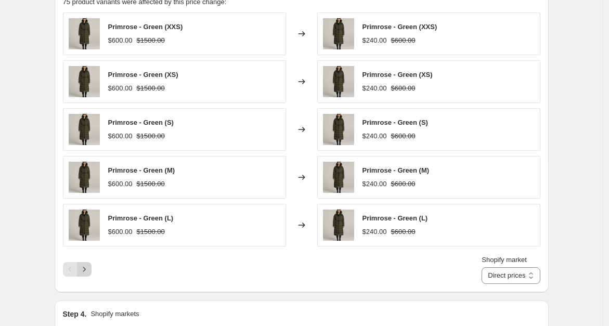
click at [89, 266] on icon "Next" at bounding box center [84, 269] width 10 height 10
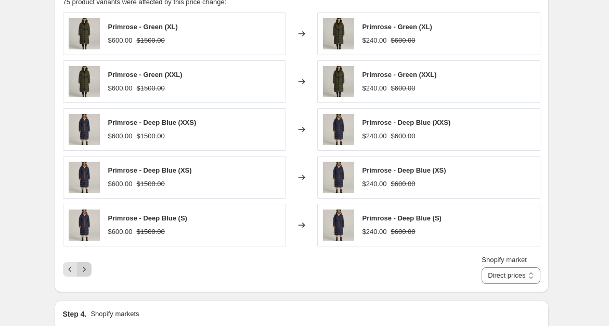
click at [89, 266] on icon "Next" at bounding box center [84, 269] width 10 height 10
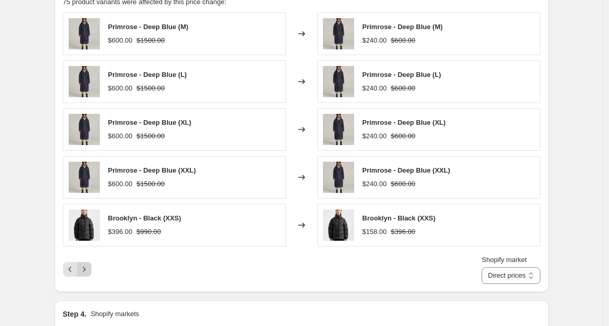
click at [89, 266] on icon "Next" at bounding box center [84, 269] width 10 height 10
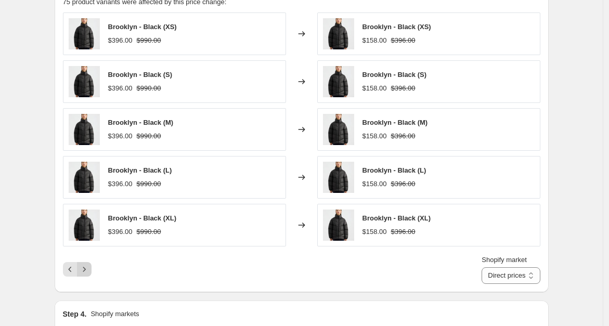
click at [89, 266] on icon "Next" at bounding box center [84, 269] width 10 height 10
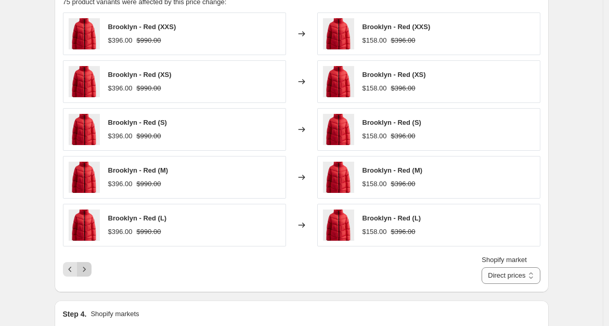
click at [89, 266] on icon "Next" at bounding box center [84, 269] width 10 height 10
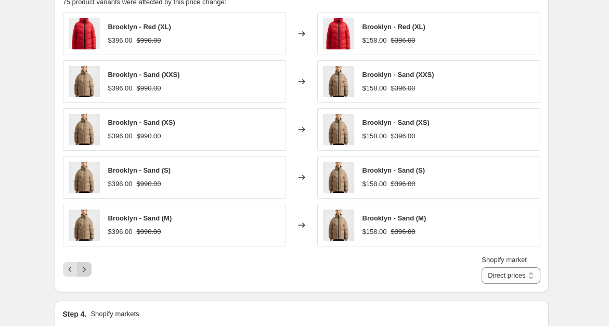
click at [89, 266] on icon "Next" at bounding box center [84, 269] width 10 height 10
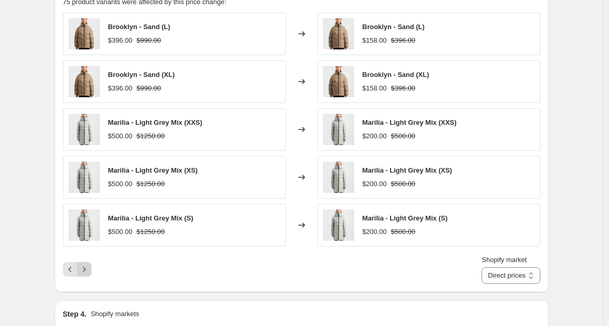
click at [89, 266] on icon "Next" at bounding box center [84, 269] width 10 height 10
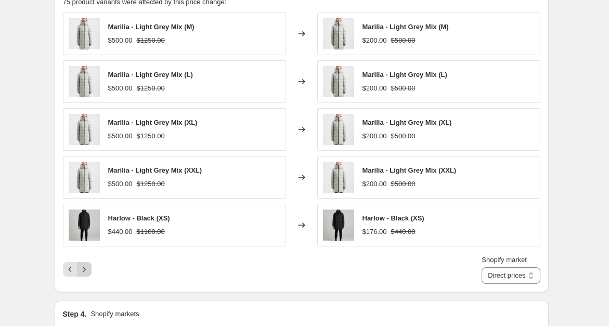
click at [89, 266] on icon "Next" at bounding box center [84, 269] width 10 height 10
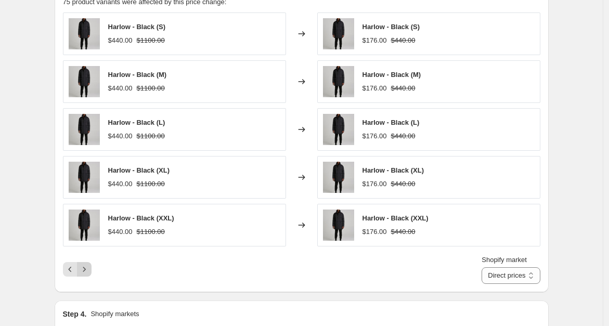
click at [89, 266] on icon "Next" at bounding box center [84, 269] width 10 height 10
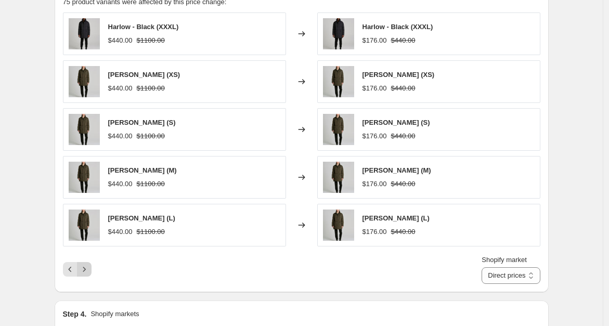
click at [89, 266] on icon "Next" at bounding box center [84, 269] width 10 height 10
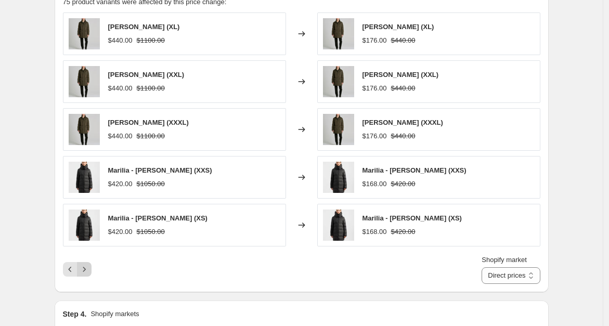
click at [89, 266] on icon "Next" at bounding box center [84, 269] width 10 height 10
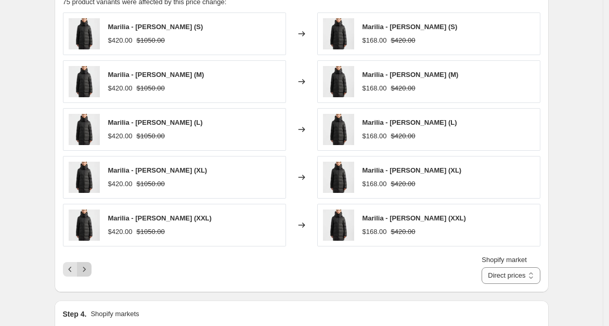
click at [89, 266] on icon "Next" at bounding box center [84, 269] width 10 height 10
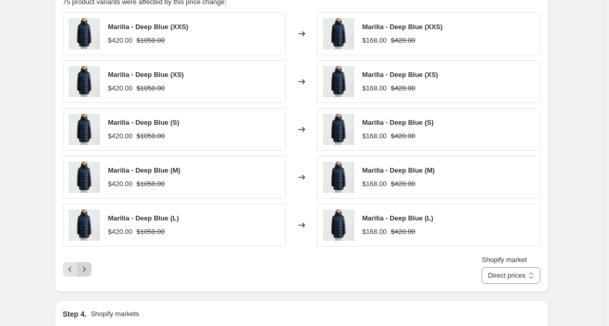
click at [89, 266] on icon "Next" at bounding box center [84, 269] width 10 height 10
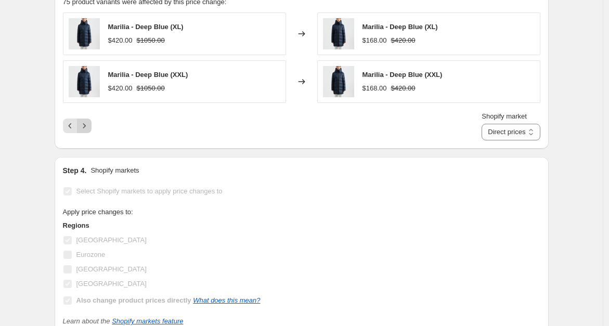
click at [86, 127] on icon "Next" at bounding box center [84, 126] width 10 height 10
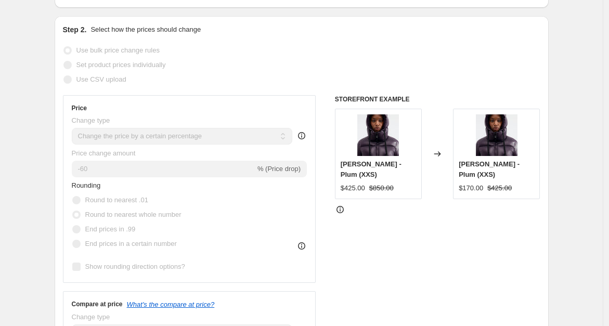
scroll to position [0, 0]
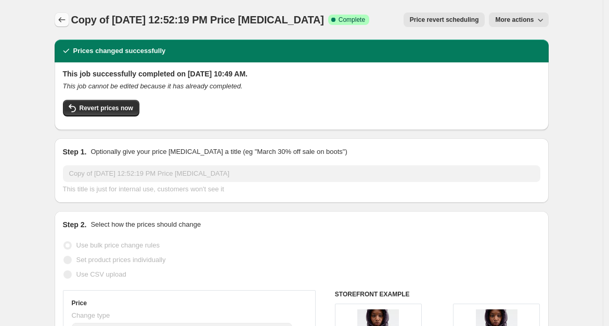
click at [65, 19] on icon "Price change jobs" at bounding box center [62, 20] width 10 height 10
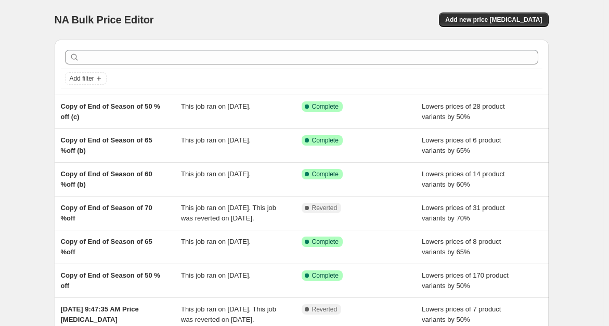
scroll to position [239, 0]
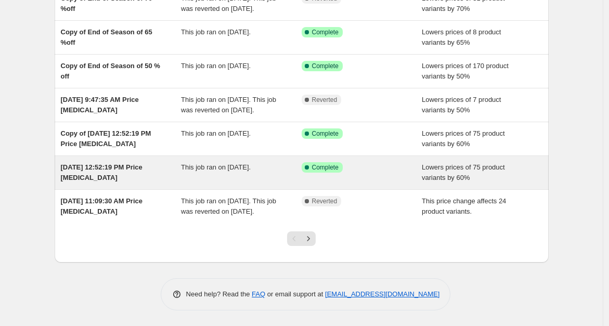
click at [93, 167] on span "[DATE] 12:52:19 PM Price [MEDICAL_DATA]" at bounding box center [102, 172] width 82 height 18
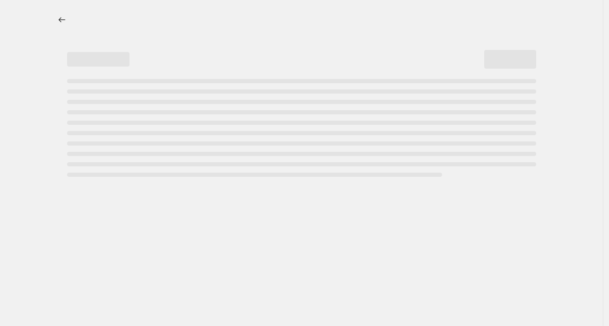
select select "percentage"
select select "tag"
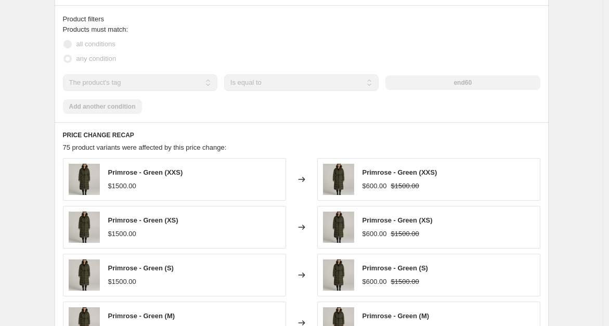
scroll to position [878, 0]
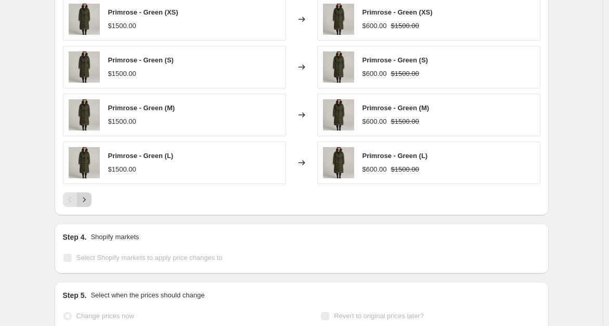
click at [91, 197] on button "Next" at bounding box center [84, 199] width 15 height 15
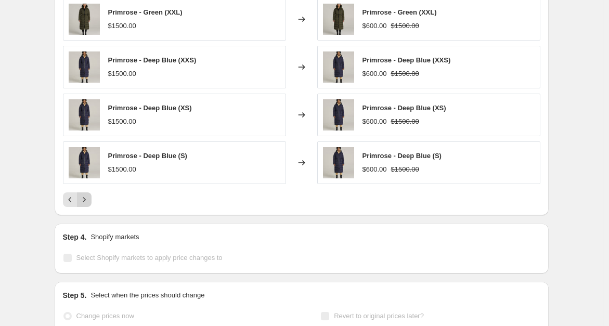
click at [89, 197] on icon "Next" at bounding box center [84, 199] width 10 height 10
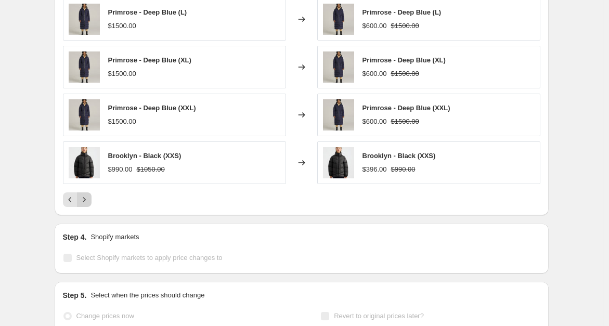
click at [89, 197] on icon "Next" at bounding box center [84, 199] width 10 height 10
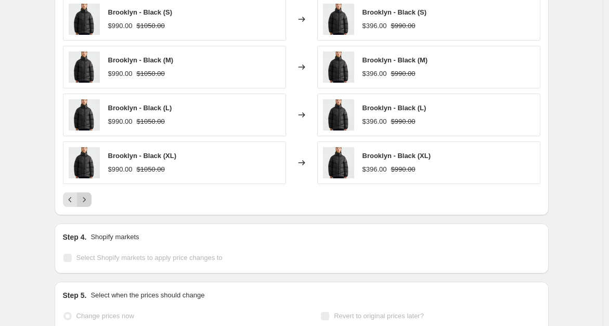
click at [89, 197] on icon "Next" at bounding box center [84, 199] width 10 height 10
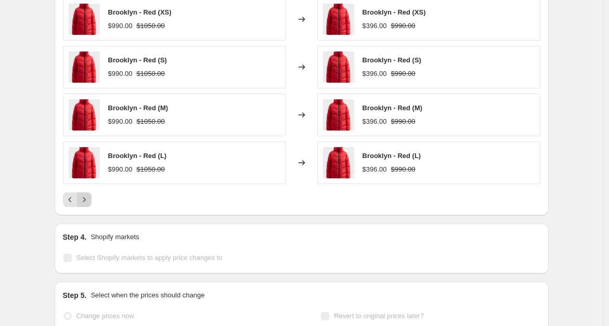
click at [89, 197] on icon "Next" at bounding box center [84, 199] width 10 height 10
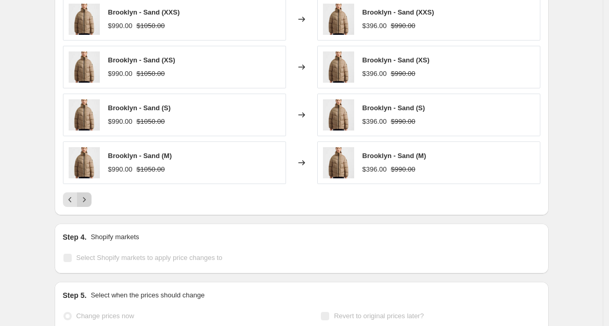
click at [89, 197] on icon "Next" at bounding box center [84, 199] width 10 height 10
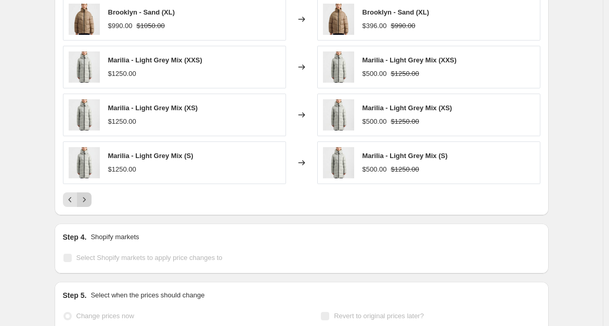
click at [89, 197] on icon "Next" at bounding box center [84, 199] width 10 height 10
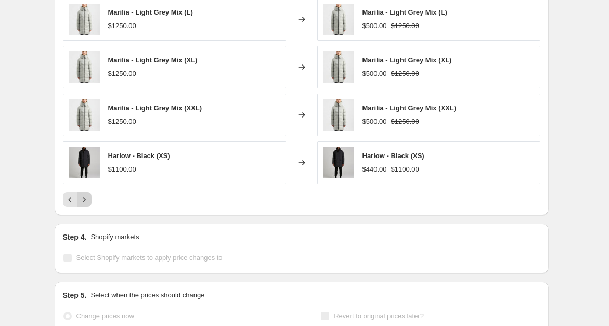
click at [89, 197] on icon "Next" at bounding box center [84, 199] width 10 height 10
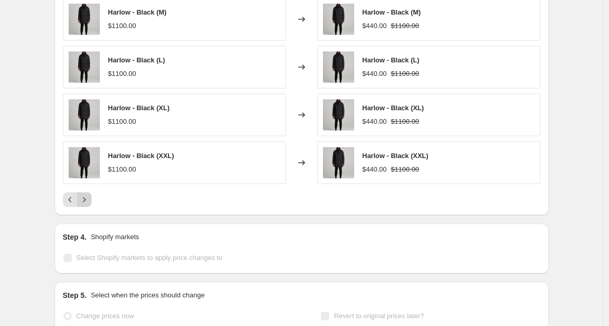
click at [89, 197] on icon "Next" at bounding box center [84, 199] width 10 height 10
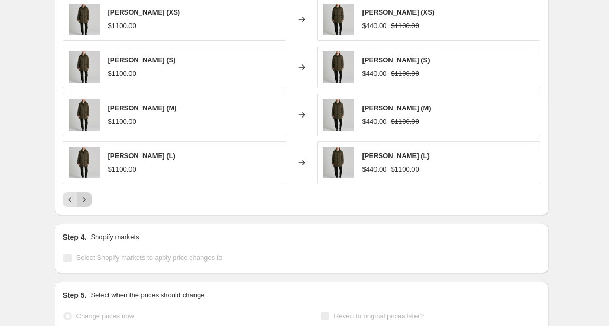
click at [89, 197] on icon "Next" at bounding box center [84, 199] width 10 height 10
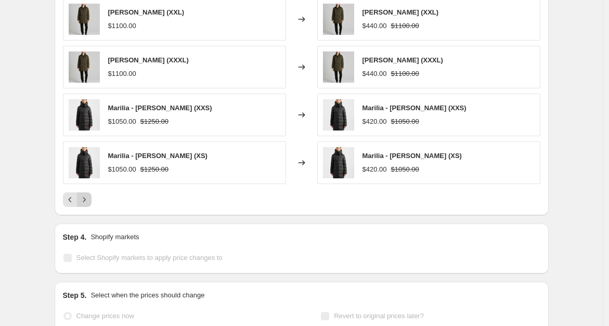
click at [89, 197] on icon "Next" at bounding box center [84, 199] width 10 height 10
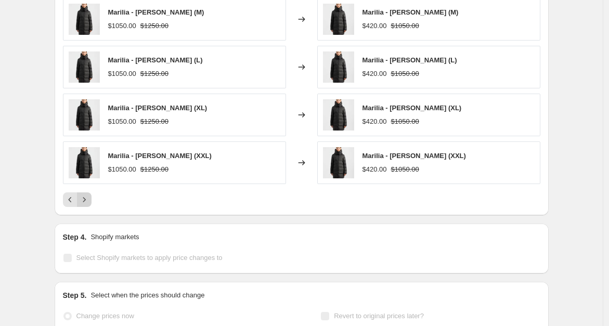
click at [89, 197] on icon "Next" at bounding box center [84, 199] width 10 height 10
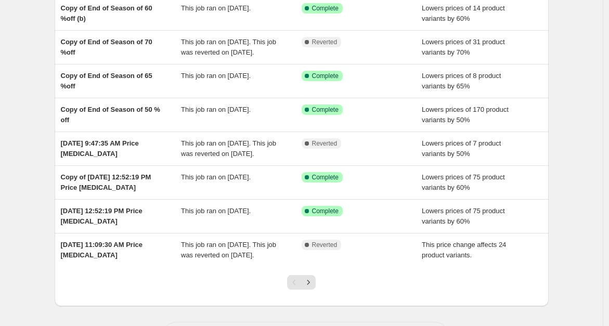
scroll to position [168, 0]
